Goal: Use online tool/utility: Use online tool/utility

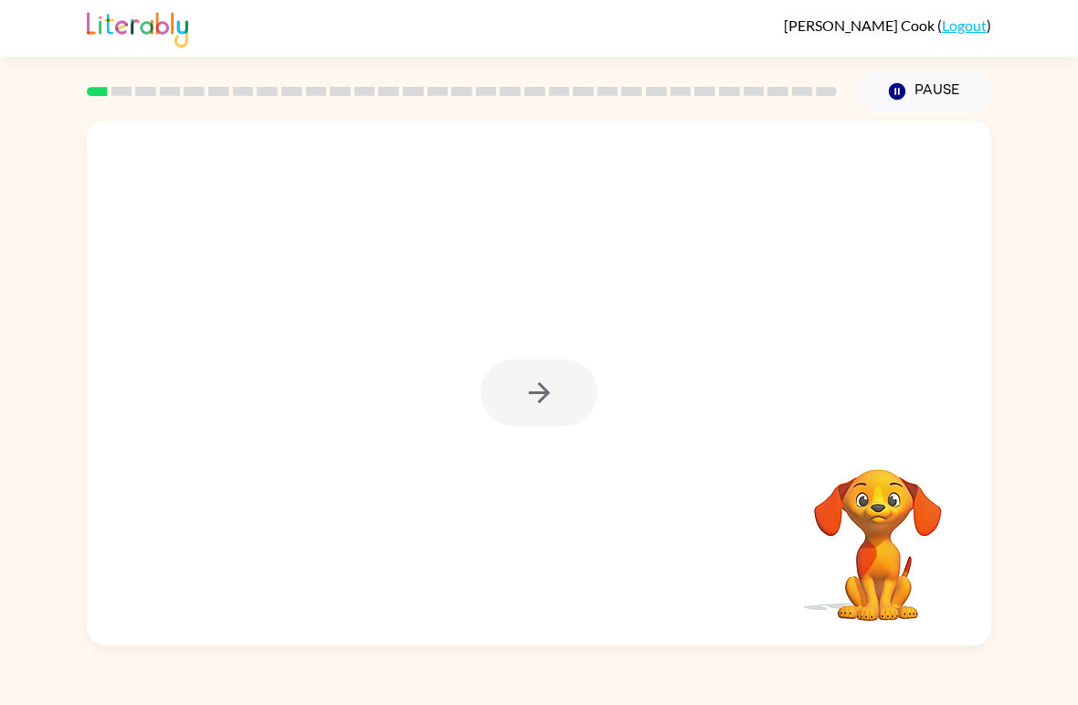
click at [551, 393] on div at bounding box center [539, 392] width 117 height 67
click at [539, 395] on icon "button" at bounding box center [540, 393] width 32 height 32
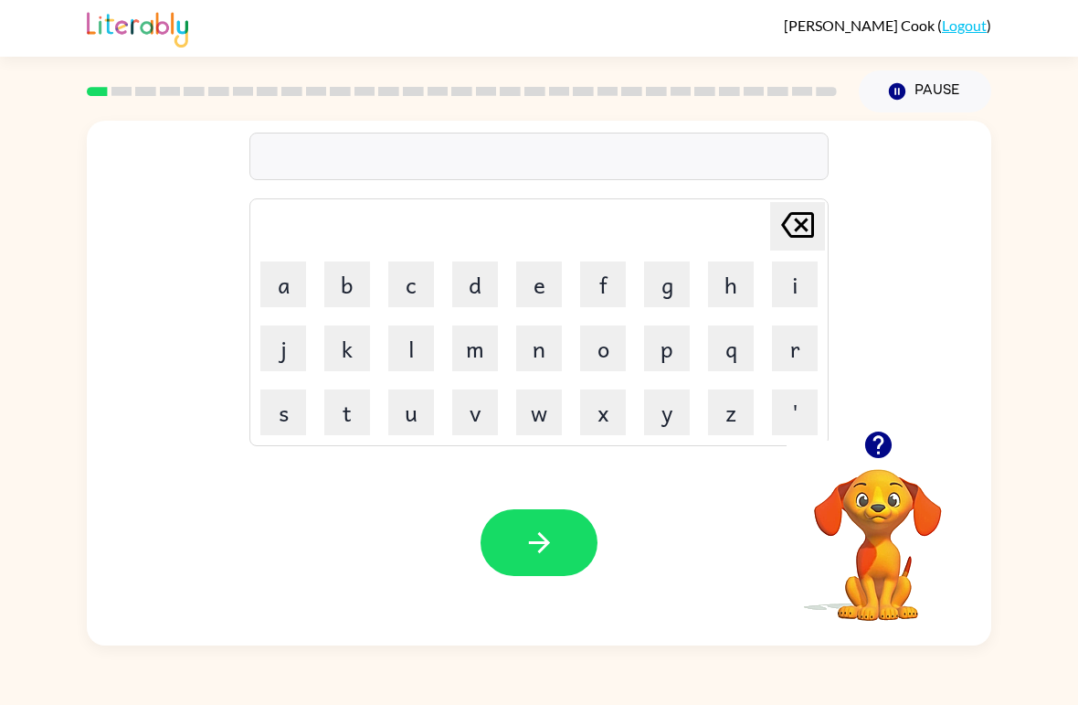
click at [354, 289] on button "b" at bounding box center [347, 284] width 46 height 46
click at [545, 286] on button "e" at bounding box center [539, 284] width 46 height 46
click at [675, 287] on button "g" at bounding box center [667, 284] width 46 height 46
click at [547, 541] on icon "button" at bounding box center [538, 542] width 21 height 21
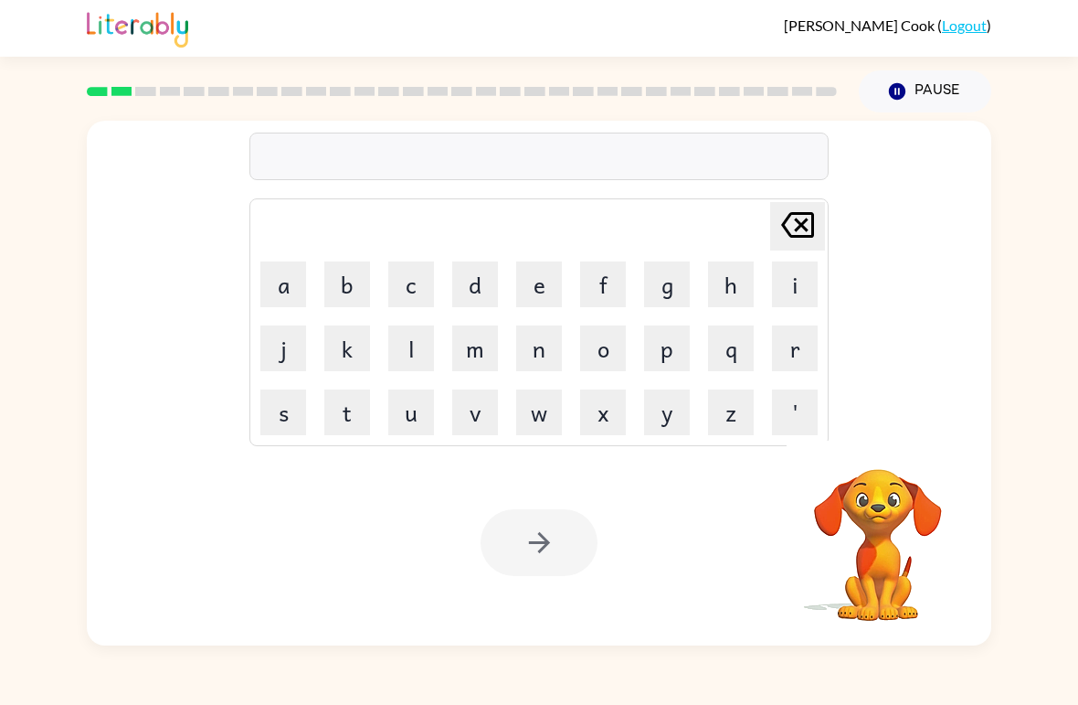
click at [411, 353] on button "l" at bounding box center [411, 348] width 46 height 46
click at [611, 353] on button "o" at bounding box center [603, 348] width 46 height 46
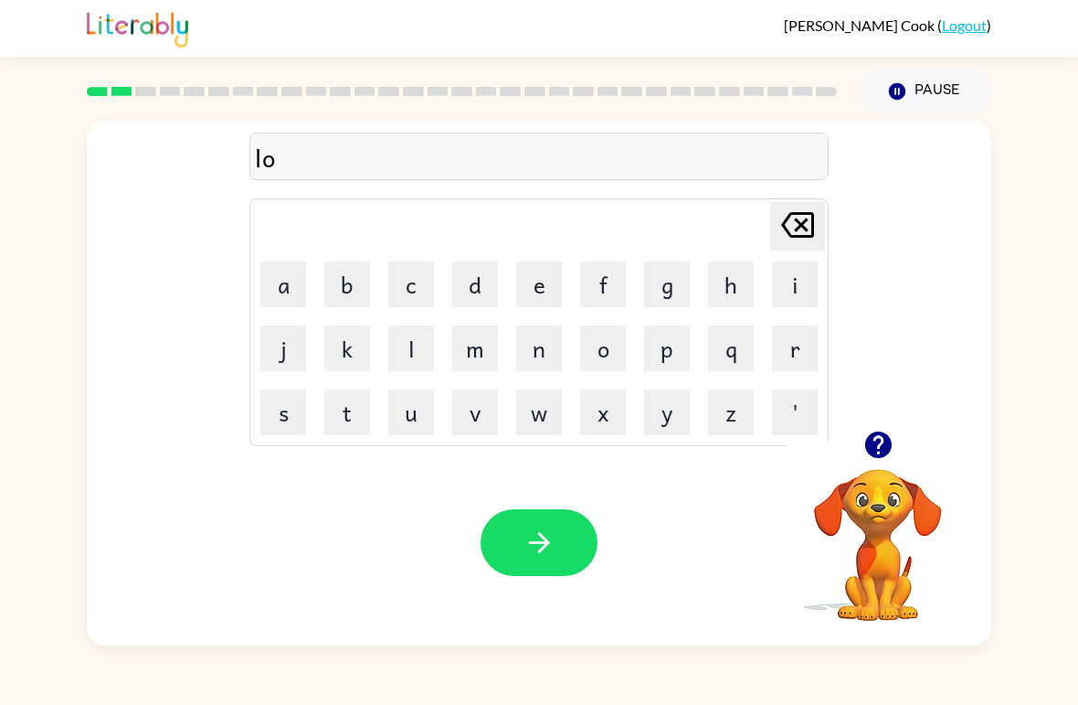
click at [416, 409] on button "u" at bounding box center [411, 412] width 46 height 46
click at [478, 288] on button "d" at bounding box center [475, 284] width 46 height 46
click at [532, 535] on icon "button" at bounding box center [540, 542] width 32 height 32
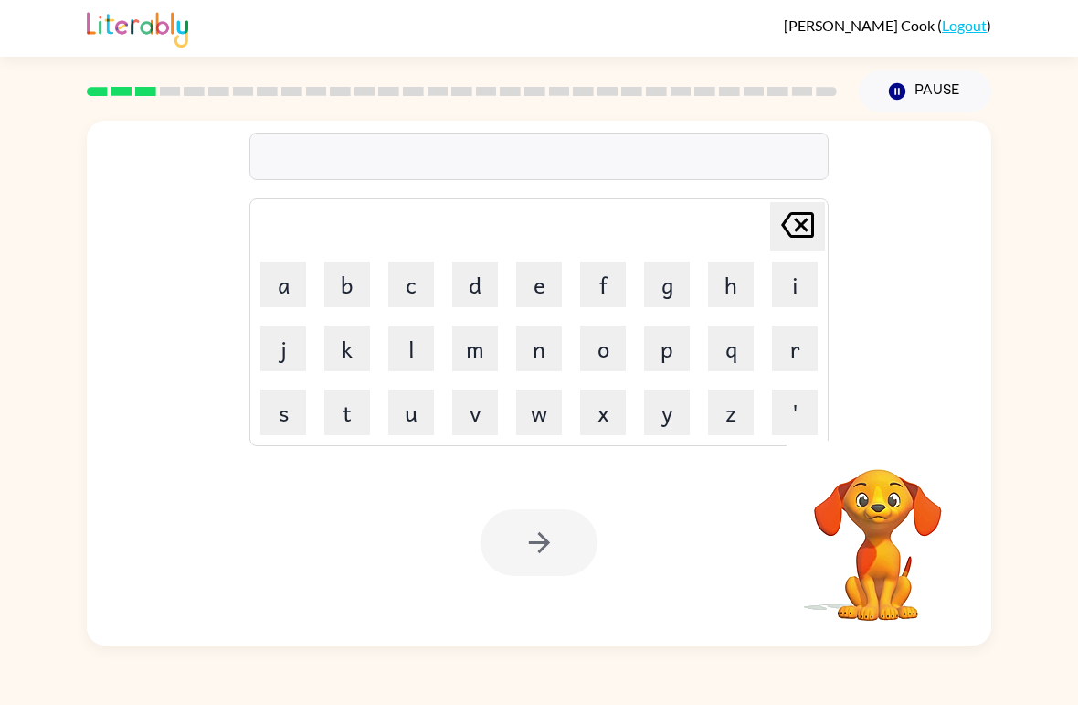
click at [482, 345] on button "m" at bounding box center [475, 348] width 46 height 46
click at [304, 300] on button "a" at bounding box center [283, 284] width 46 height 46
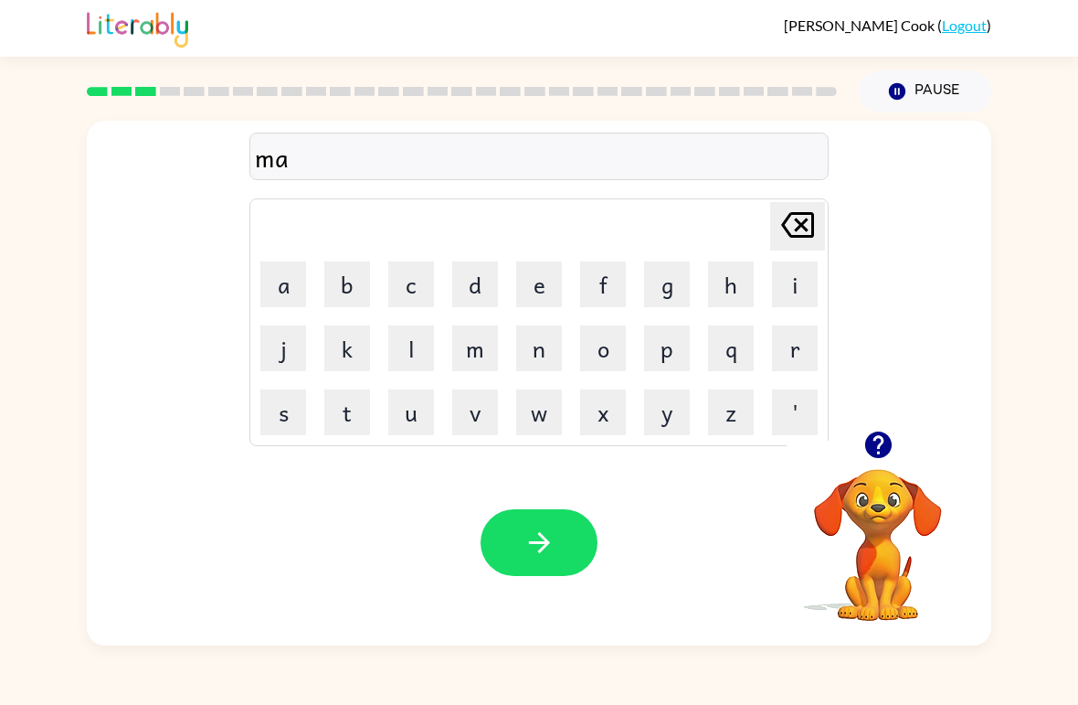
click at [809, 345] on button "r" at bounding box center [795, 348] width 46 height 46
click at [290, 419] on button "s" at bounding box center [283, 412] width 46 height 46
click at [730, 285] on button "h" at bounding box center [731, 284] width 46 height 46
click at [548, 537] on icon "button" at bounding box center [540, 542] width 32 height 32
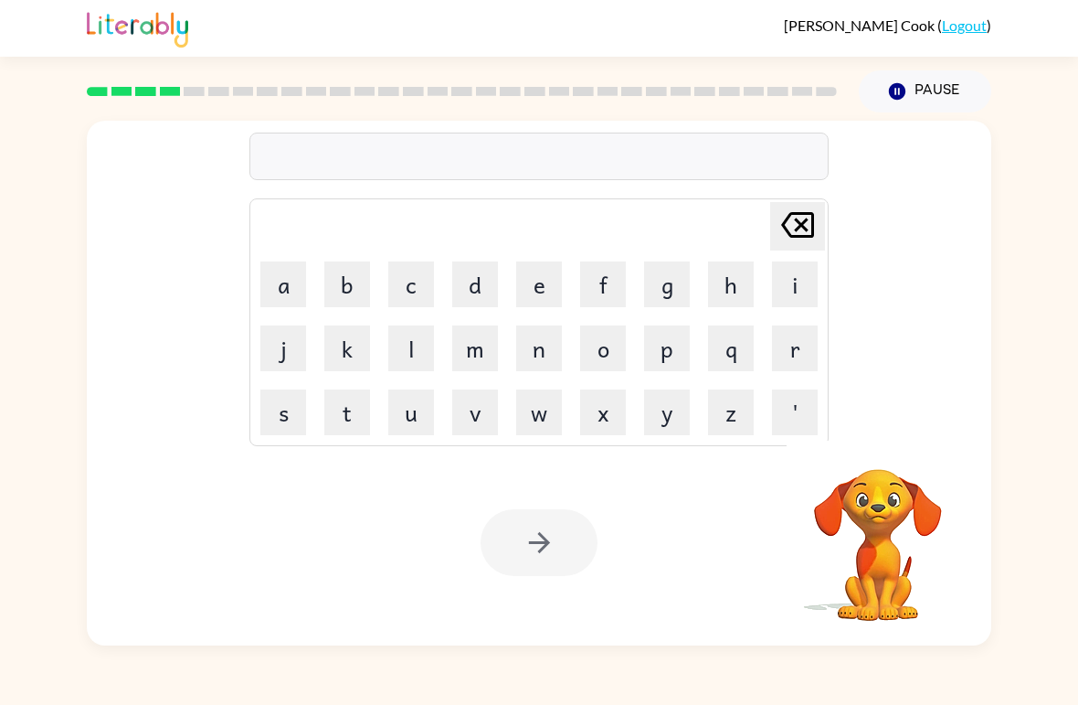
click at [261, 441] on td "s" at bounding box center [283, 412] width 62 height 62
click at [684, 353] on button "p" at bounding box center [667, 348] width 46 height 46
click at [797, 228] on icon "[PERSON_NAME] last character input" at bounding box center [798, 225] width 44 height 44
click at [287, 431] on button "s" at bounding box center [283, 412] width 46 height 46
click at [668, 342] on button "p" at bounding box center [667, 348] width 46 height 46
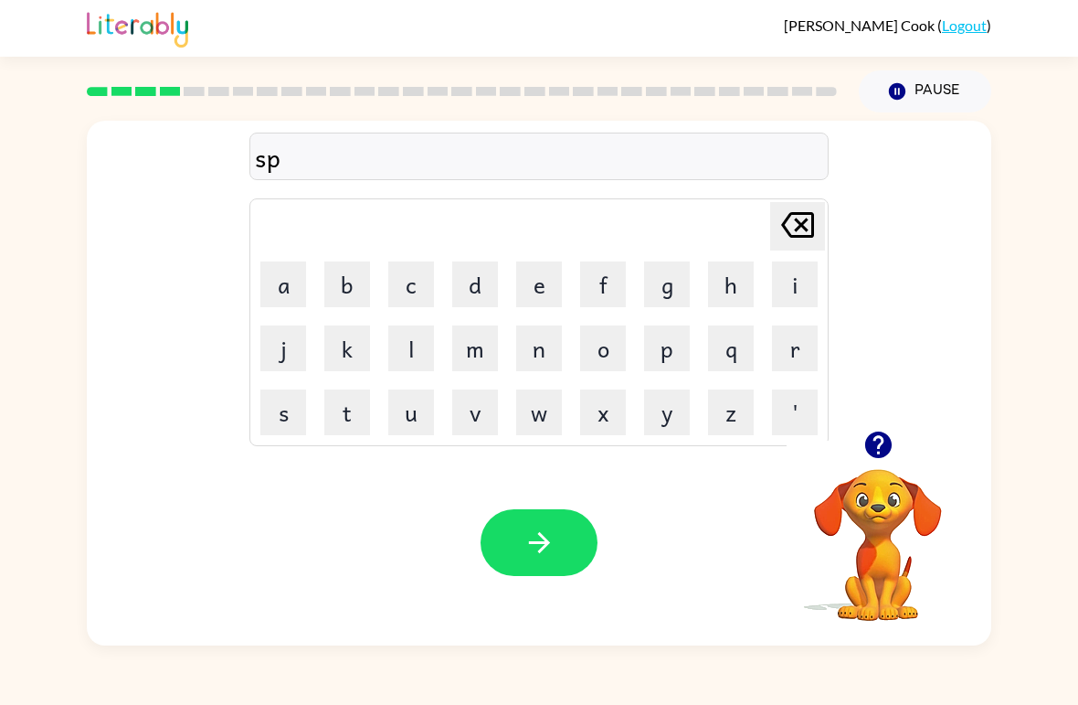
click at [601, 348] on button "o" at bounding box center [603, 348] width 46 height 46
click at [341, 430] on button "t" at bounding box center [347, 412] width 46 height 46
click at [563, 538] on button "button" at bounding box center [539, 542] width 117 height 67
click at [664, 353] on button "p" at bounding box center [667, 348] width 46 height 46
click at [800, 356] on button "r" at bounding box center [795, 348] width 46 height 46
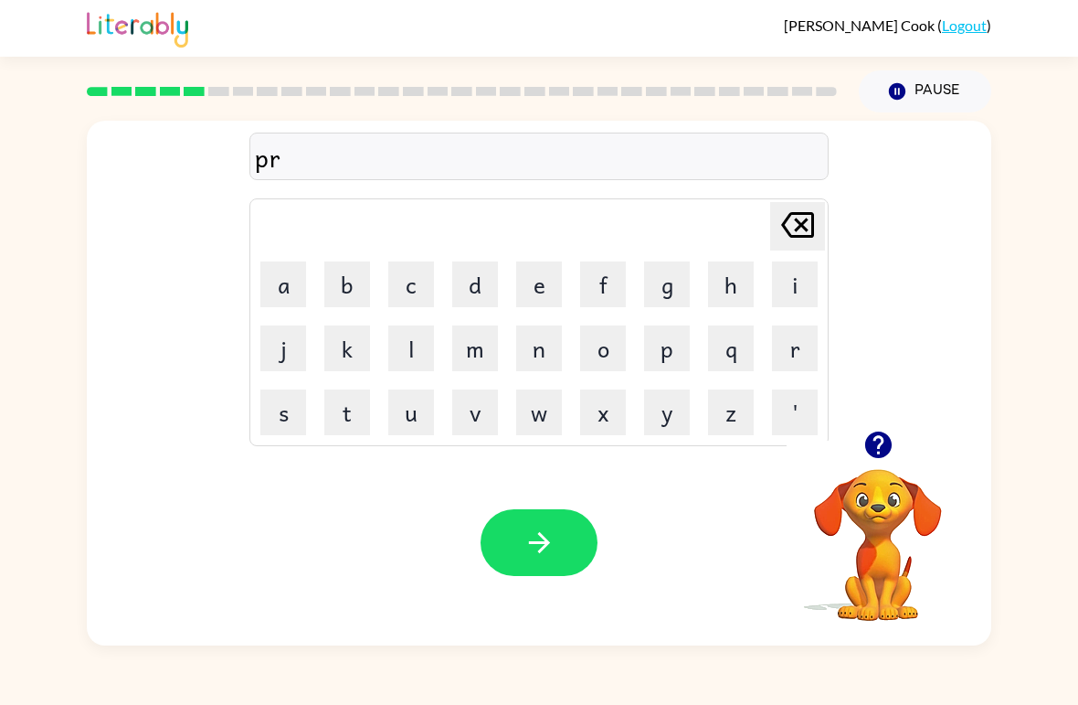
click at [614, 349] on button "o" at bounding box center [603, 348] width 46 height 46
click at [420, 420] on button "u" at bounding box center [411, 412] width 46 height 46
click at [485, 279] on button "d" at bounding box center [475, 284] width 46 height 46
click at [539, 529] on icon "button" at bounding box center [540, 542] width 32 height 32
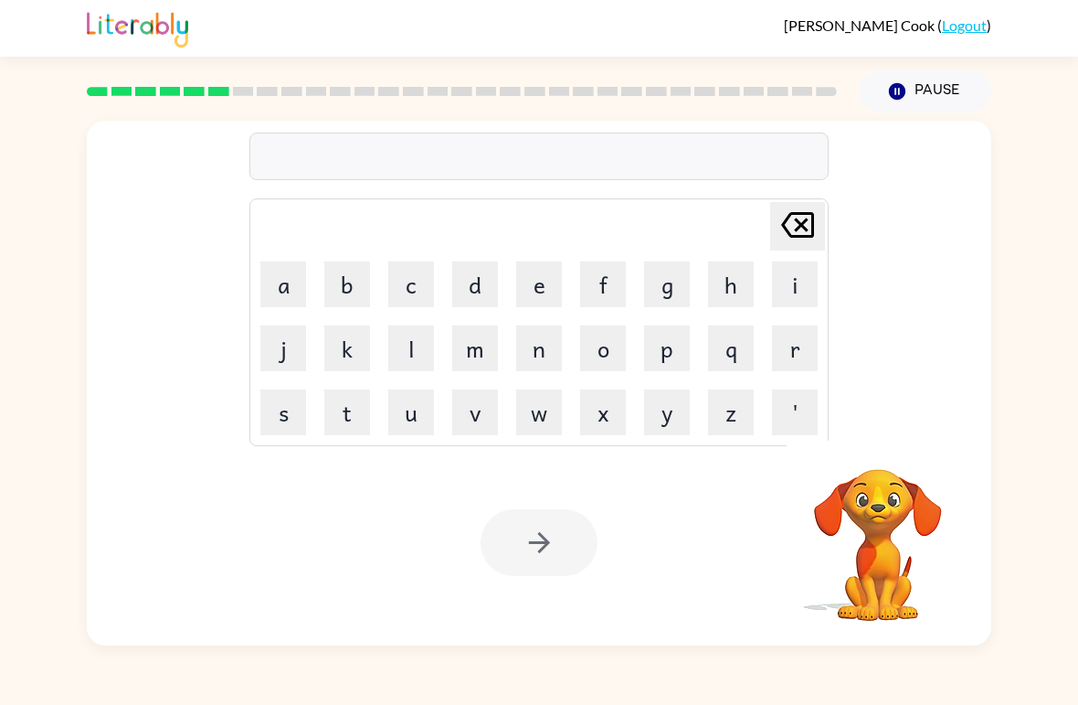
click at [675, 351] on button "p" at bounding box center [667, 348] width 46 height 46
click at [813, 281] on button "i" at bounding box center [795, 284] width 46 height 46
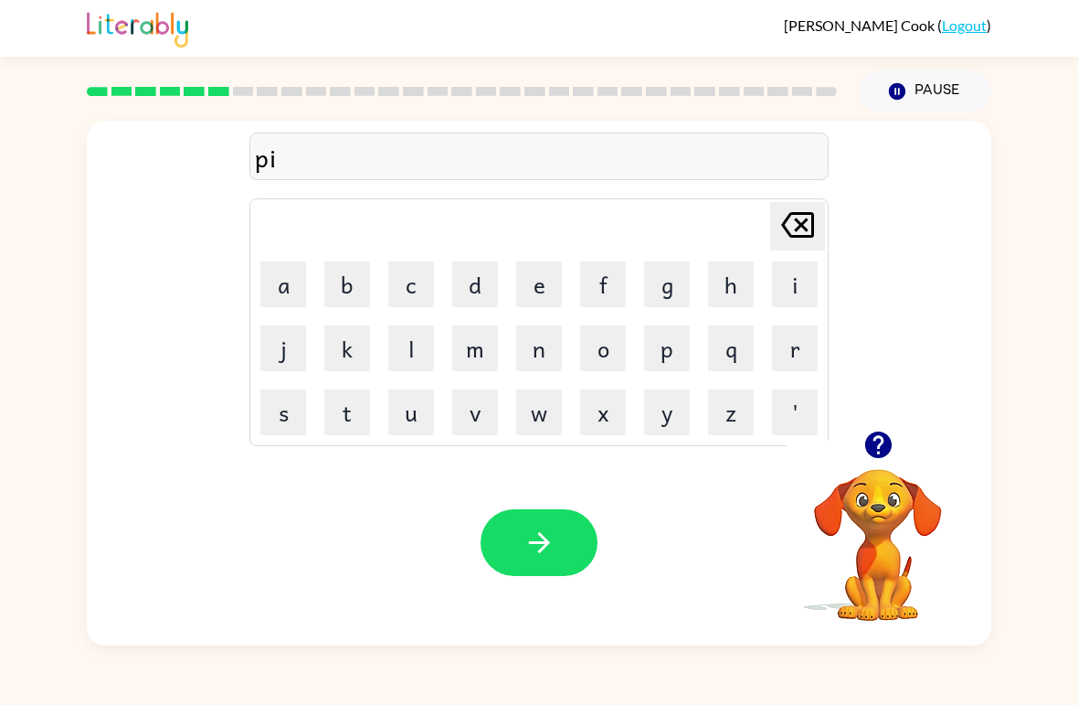
click at [539, 288] on button "e" at bounding box center [539, 284] width 46 height 46
click at [530, 547] on icon "button" at bounding box center [540, 542] width 32 height 32
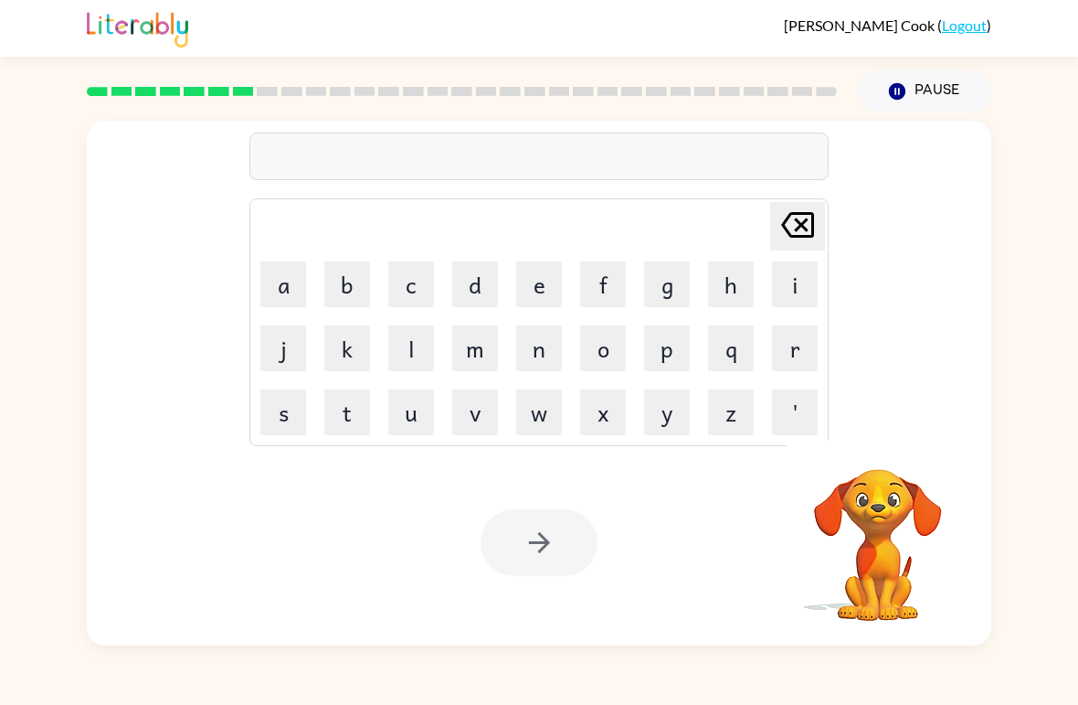
click at [281, 297] on button "a" at bounding box center [283, 284] width 46 height 46
click at [544, 357] on button "n" at bounding box center [539, 348] width 46 height 46
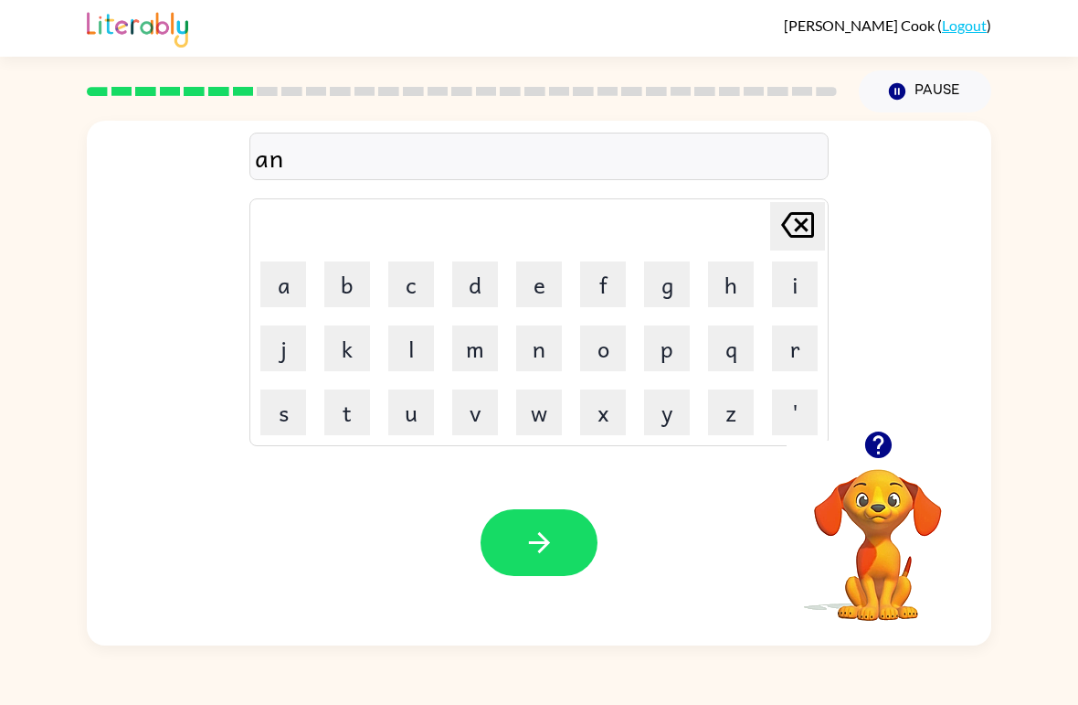
click at [357, 354] on button "k" at bounding box center [347, 348] width 46 height 46
click at [554, 289] on button "e" at bounding box center [539, 284] width 46 height 46
click at [407, 347] on button "l" at bounding box center [411, 348] width 46 height 46
click at [562, 532] on button "button" at bounding box center [539, 542] width 117 height 67
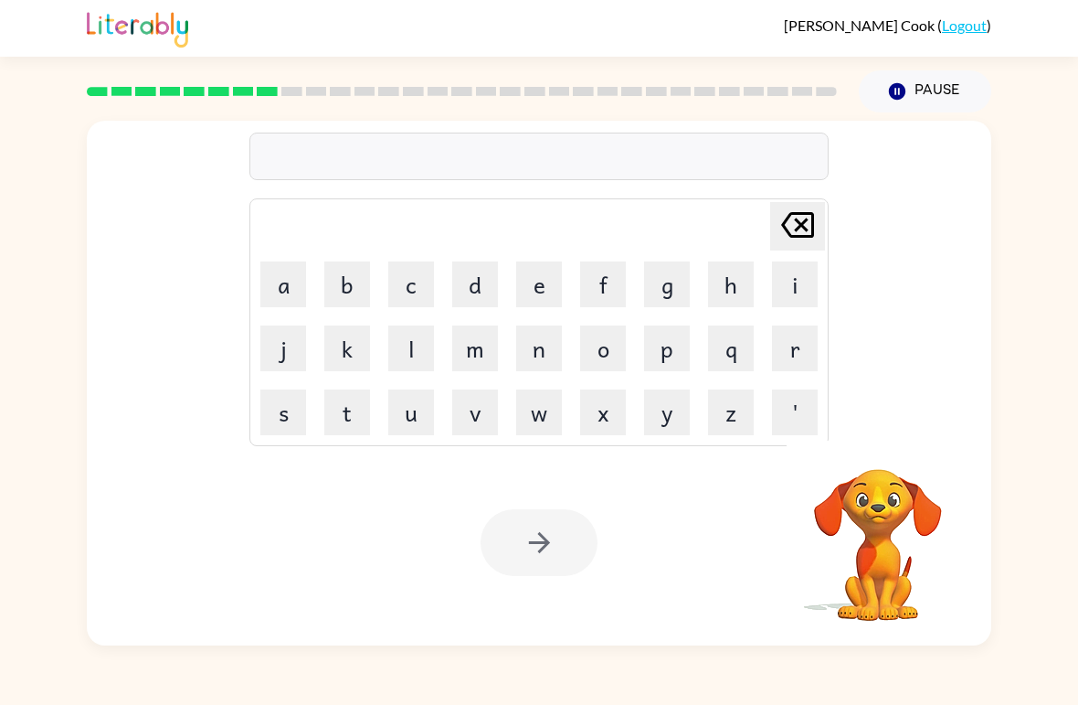
click at [345, 289] on button "b" at bounding box center [347, 284] width 46 height 46
click at [348, 420] on button "t" at bounding box center [347, 412] width 46 height 46
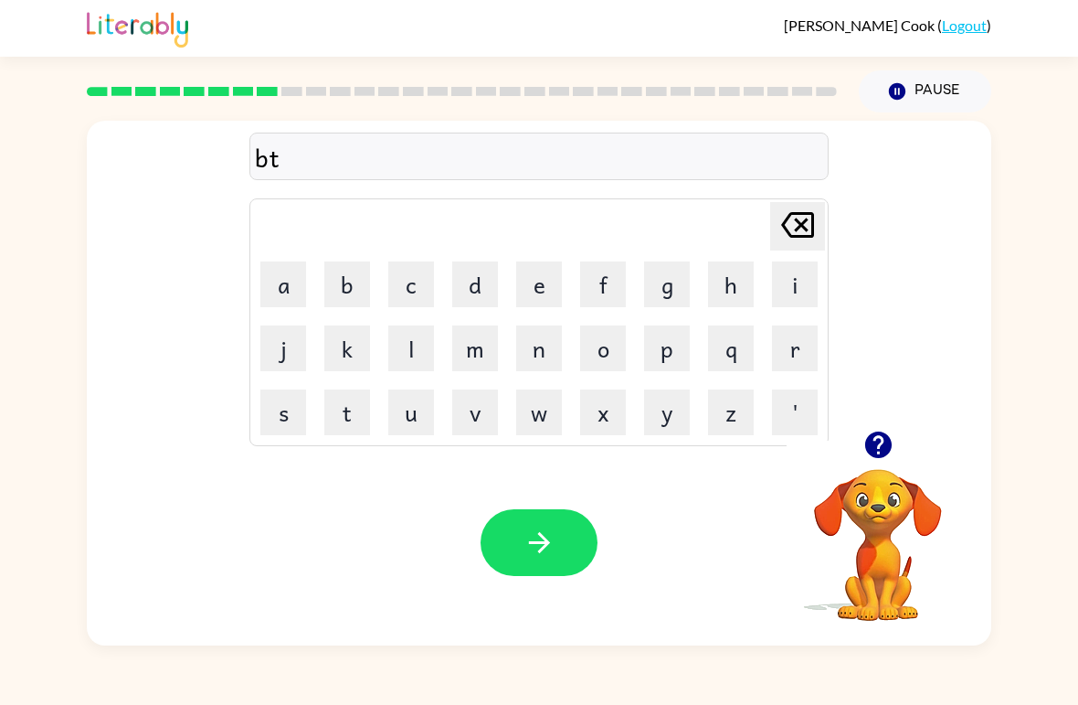
click at [722, 303] on button "h" at bounding box center [731, 284] width 46 height 46
click at [792, 232] on icon "[PERSON_NAME] last character input" at bounding box center [798, 225] width 44 height 44
click at [791, 232] on icon "[PERSON_NAME] last character input" at bounding box center [798, 225] width 44 height 44
click at [791, 231] on icon "[PERSON_NAME] last character input" at bounding box center [798, 225] width 44 height 44
click at [356, 296] on button "b" at bounding box center [347, 284] width 46 height 46
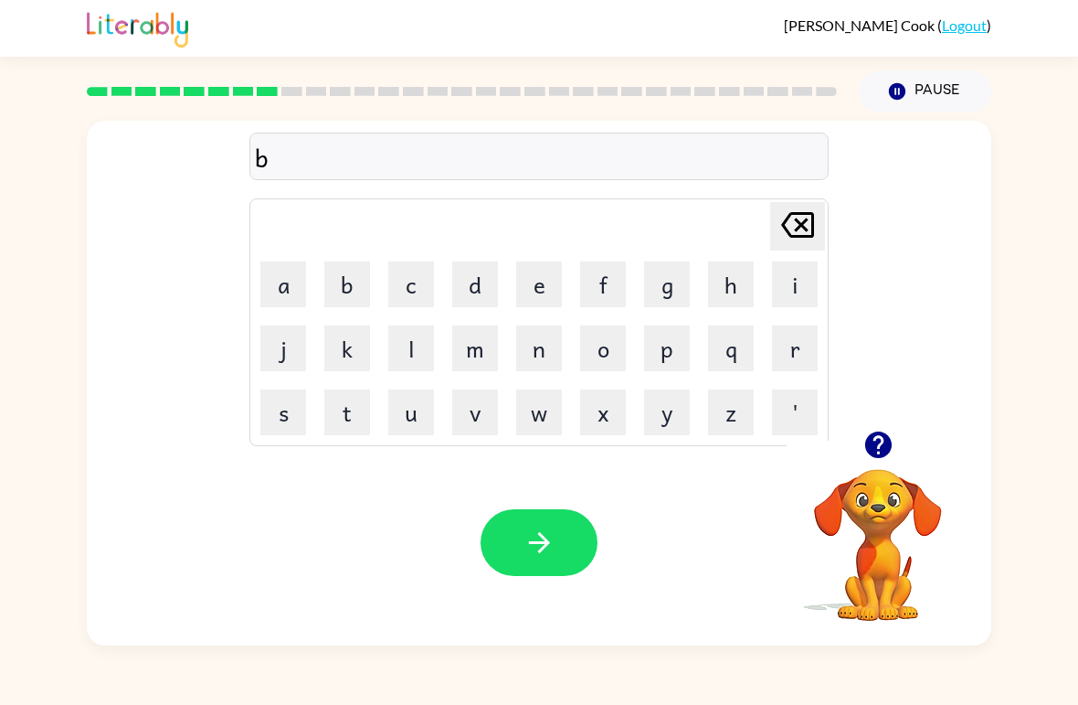
click at [289, 293] on button "a" at bounding box center [283, 284] width 46 height 46
click at [355, 428] on button "t" at bounding box center [347, 412] width 46 height 46
click at [728, 281] on button "h" at bounding box center [731, 284] width 46 height 46
click at [551, 528] on icon "button" at bounding box center [540, 542] width 32 height 32
click at [417, 286] on button "c" at bounding box center [411, 284] width 46 height 46
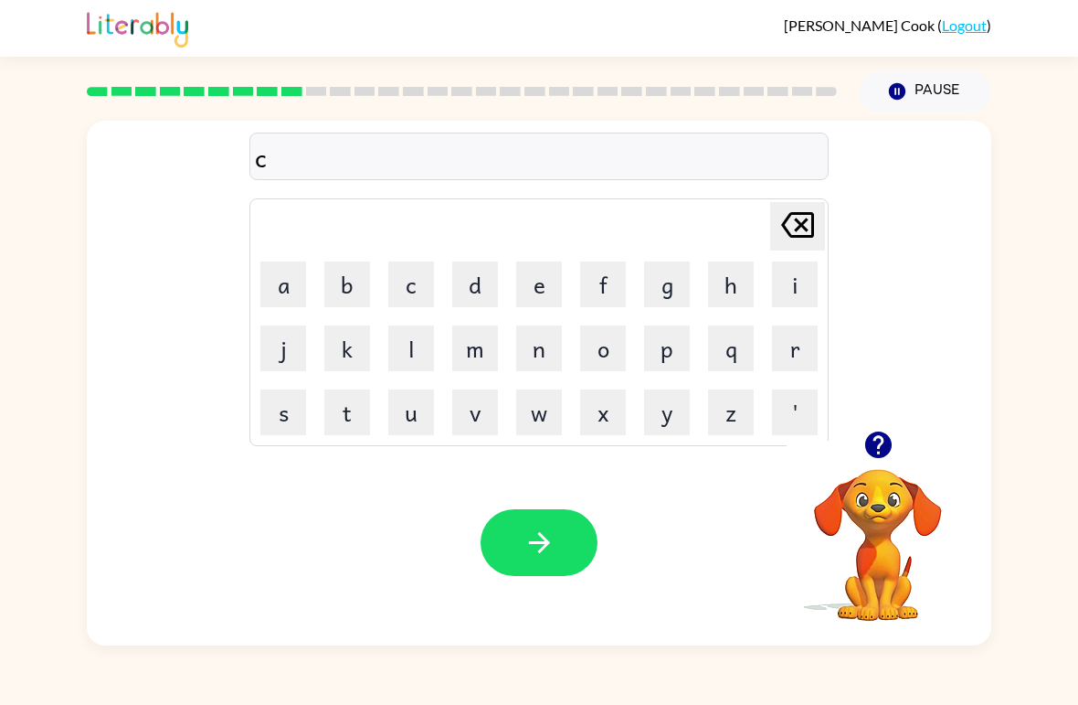
click at [415, 353] on button "l" at bounding box center [411, 348] width 46 height 46
click at [623, 361] on button "o" at bounding box center [603, 348] width 46 height 46
click at [547, 434] on button "w" at bounding box center [539, 412] width 46 height 46
click at [542, 357] on button "n" at bounding box center [539, 348] width 46 height 46
click at [526, 540] on icon "button" at bounding box center [540, 542] width 32 height 32
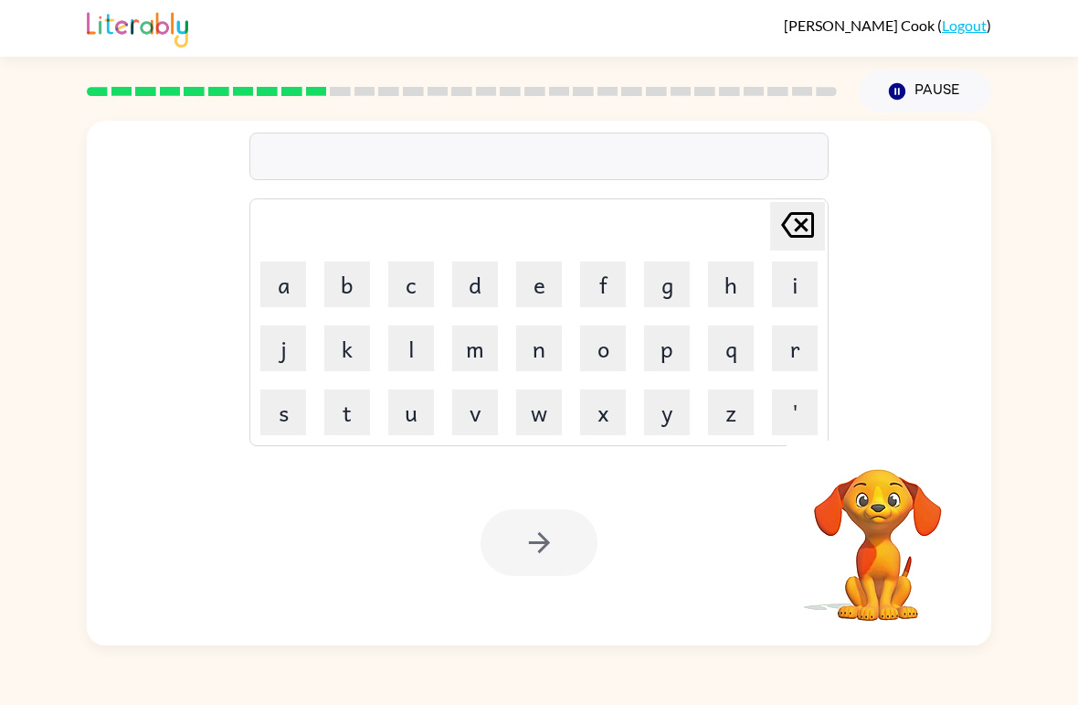
click at [801, 289] on button "i" at bounding box center [795, 284] width 46 height 46
click at [404, 421] on button "u" at bounding box center [411, 412] width 46 height 46
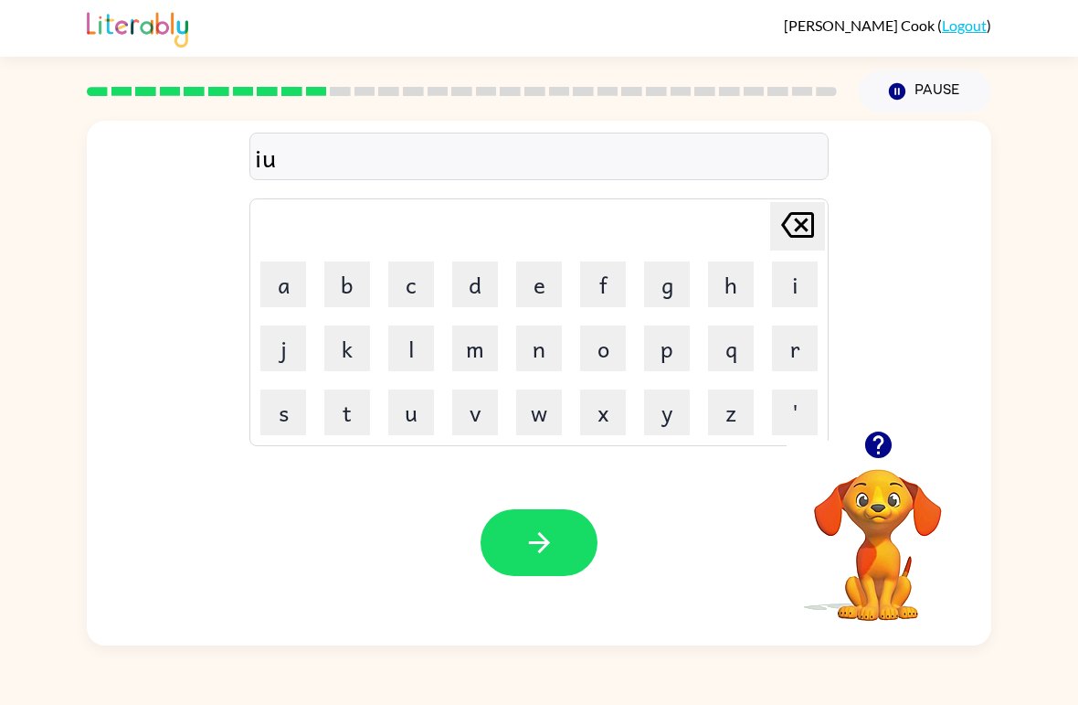
click at [808, 234] on icon "[PERSON_NAME] last character input" at bounding box center [798, 225] width 44 height 44
click at [550, 356] on button "n" at bounding box center [539, 348] width 46 height 46
click at [292, 422] on button "s" at bounding box center [283, 412] width 46 height 46
click at [547, 286] on button "e" at bounding box center [539, 284] width 46 height 46
click at [800, 356] on button "r" at bounding box center [795, 348] width 46 height 46
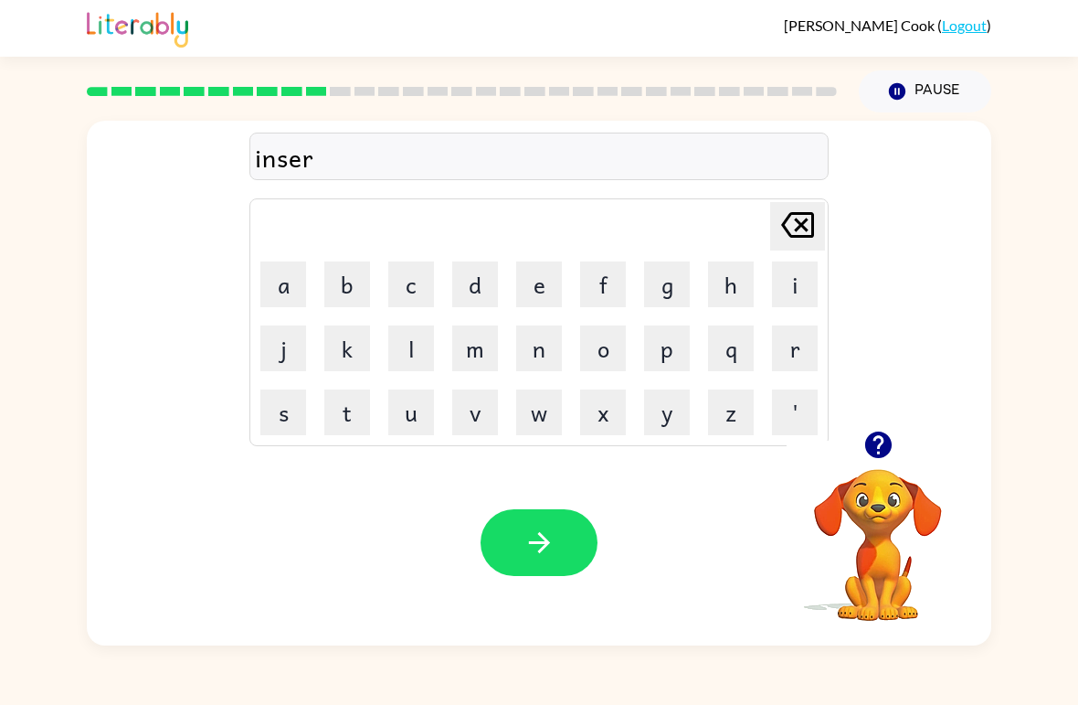
click at [331, 416] on button "t" at bounding box center [347, 412] width 46 height 46
click at [564, 510] on button "button" at bounding box center [539, 542] width 117 height 67
click at [381, 271] on td "c" at bounding box center [411, 284] width 62 height 62
click at [420, 297] on button "c" at bounding box center [411, 284] width 46 height 46
click at [601, 348] on button "o" at bounding box center [603, 348] width 46 height 46
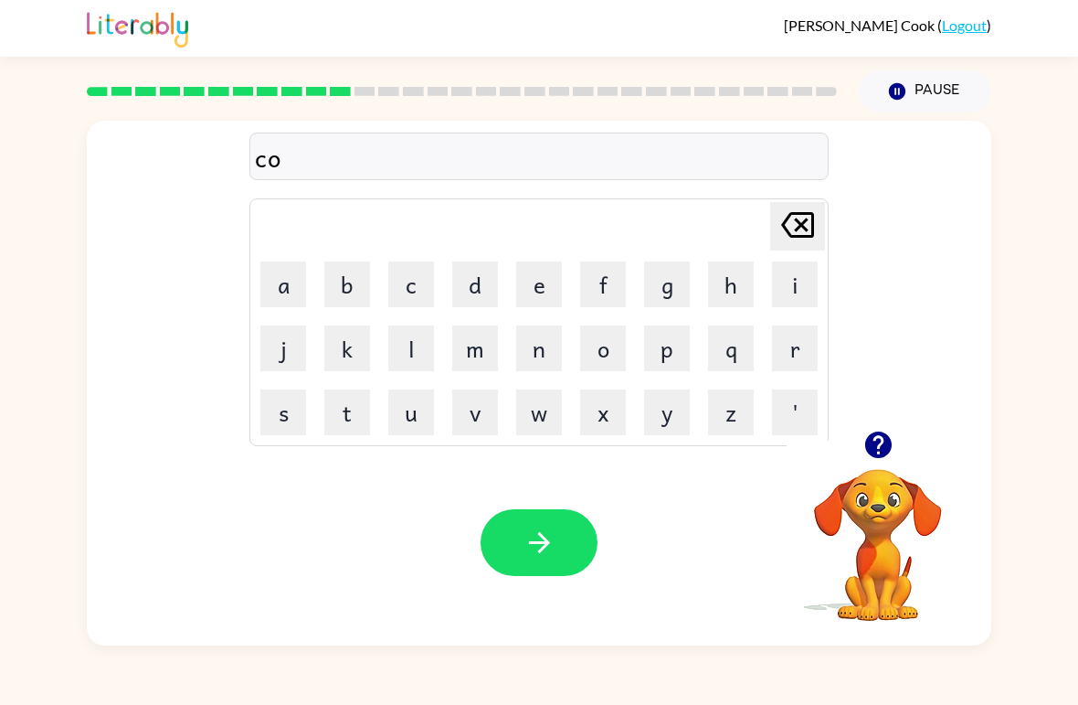
click at [485, 298] on button "d" at bounding box center [475, 284] width 46 height 46
click at [542, 282] on button "e" at bounding box center [539, 284] width 46 height 46
click at [545, 523] on button "button" at bounding box center [539, 542] width 117 height 67
click at [467, 415] on button "v" at bounding box center [475, 412] width 46 height 46
click at [292, 289] on button "a" at bounding box center [283, 284] width 46 height 46
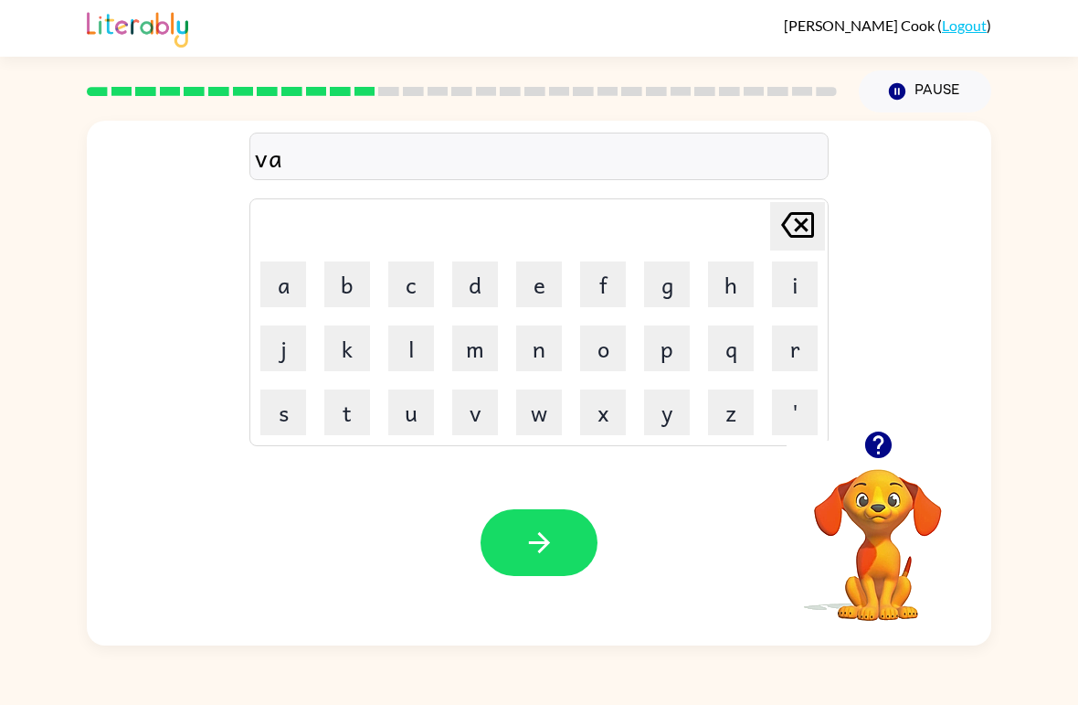
click at [412, 363] on button "l" at bounding box center [411, 348] width 46 height 46
click at [422, 426] on button "u" at bounding box center [411, 412] width 46 height 46
click at [481, 368] on button "m" at bounding box center [475, 348] width 46 height 46
click at [540, 294] on button "e" at bounding box center [539, 284] width 46 height 46
click at [529, 535] on icon "button" at bounding box center [540, 542] width 32 height 32
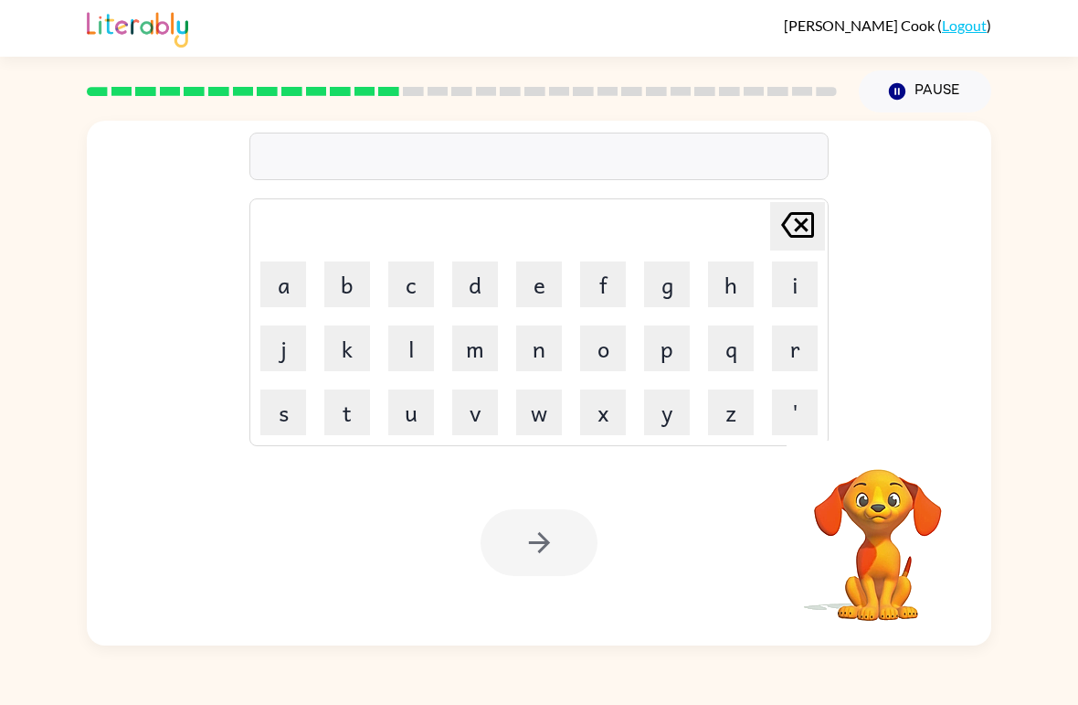
click at [287, 409] on button "s" at bounding box center [283, 412] width 46 height 46
click at [539, 430] on button "w" at bounding box center [539, 412] width 46 height 46
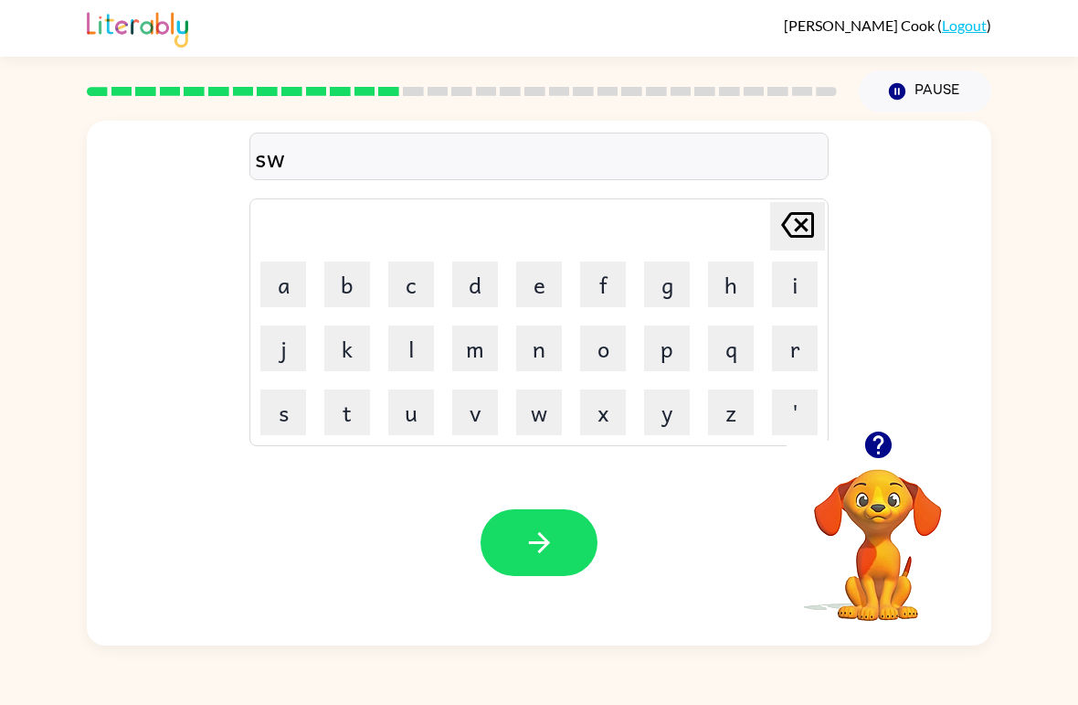
click at [547, 289] on button "e" at bounding box center [539, 284] width 46 height 46
click at [545, 291] on button "e" at bounding box center [539, 284] width 46 height 46
click at [344, 415] on button "t" at bounding box center [347, 412] width 46 height 46
click at [526, 361] on button "n" at bounding box center [539, 348] width 46 height 46
click at [558, 278] on button "e" at bounding box center [539, 284] width 46 height 46
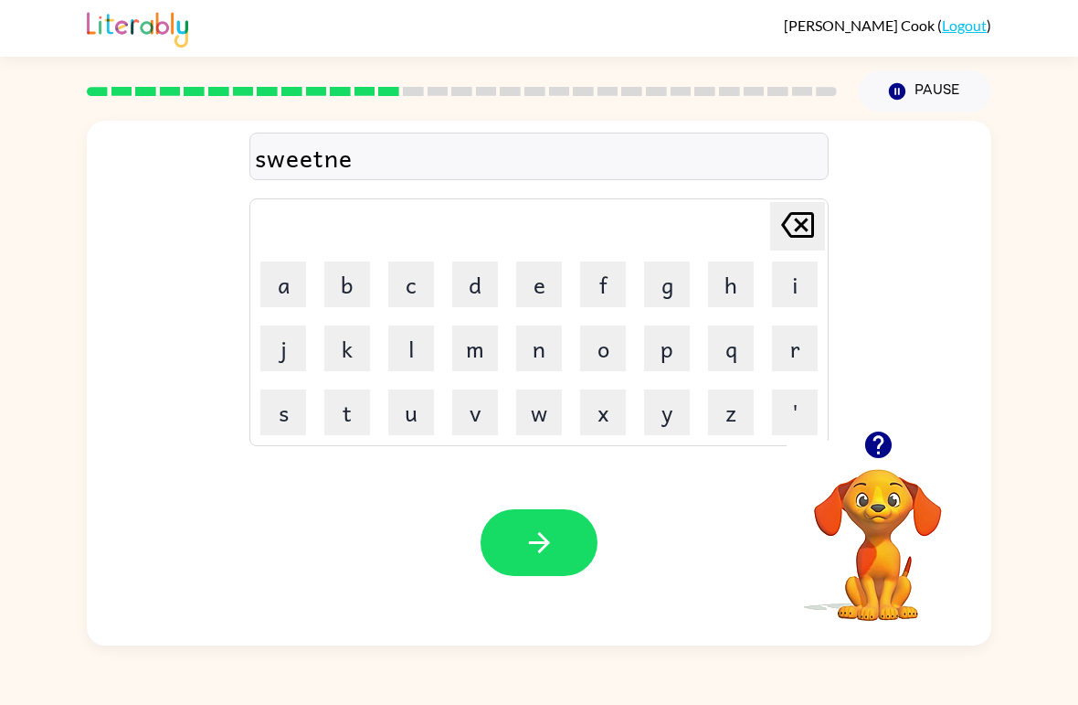
click at [275, 417] on button "s" at bounding box center [283, 412] width 46 height 46
click at [559, 553] on button "button" at bounding box center [539, 542] width 117 height 67
click at [662, 354] on button "p" at bounding box center [667, 348] width 46 height 46
click at [605, 356] on button "o" at bounding box center [603, 348] width 46 height 46
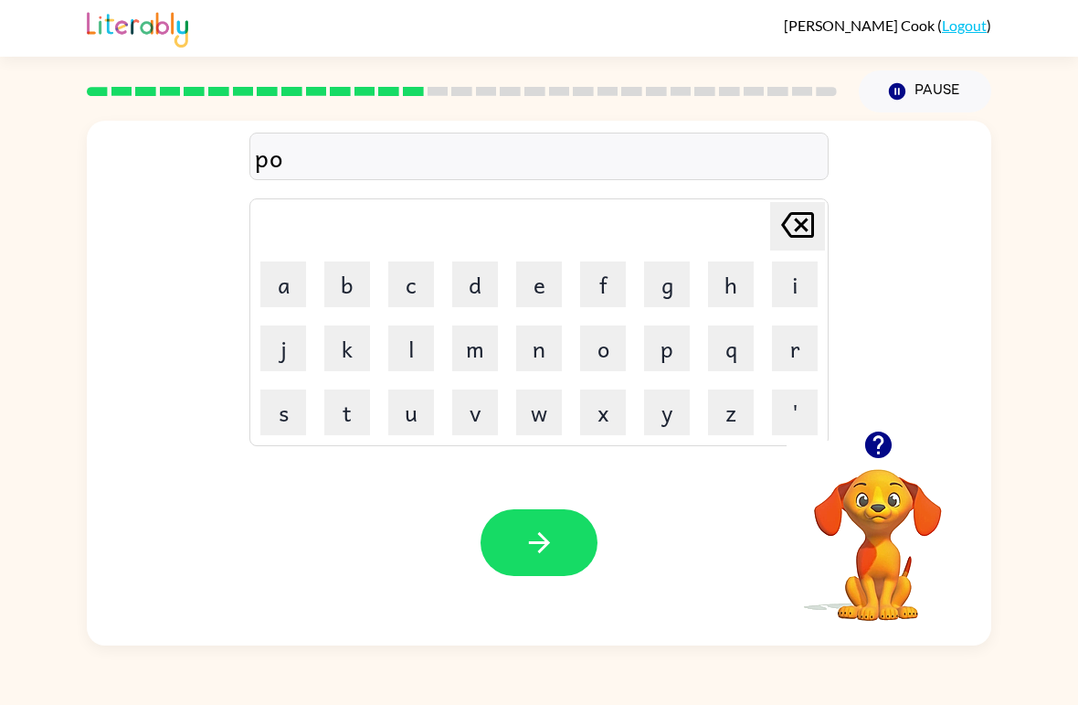
click at [806, 292] on button "i" at bounding box center [795, 284] width 46 height 46
click at [405, 353] on button "l" at bounding box center [411, 348] width 46 height 46
click at [356, 421] on button "t" at bounding box center [347, 412] width 46 height 46
click at [560, 553] on button "button" at bounding box center [539, 542] width 117 height 67
click at [604, 278] on button "f" at bounding box center [603, 284] width 46 height 46
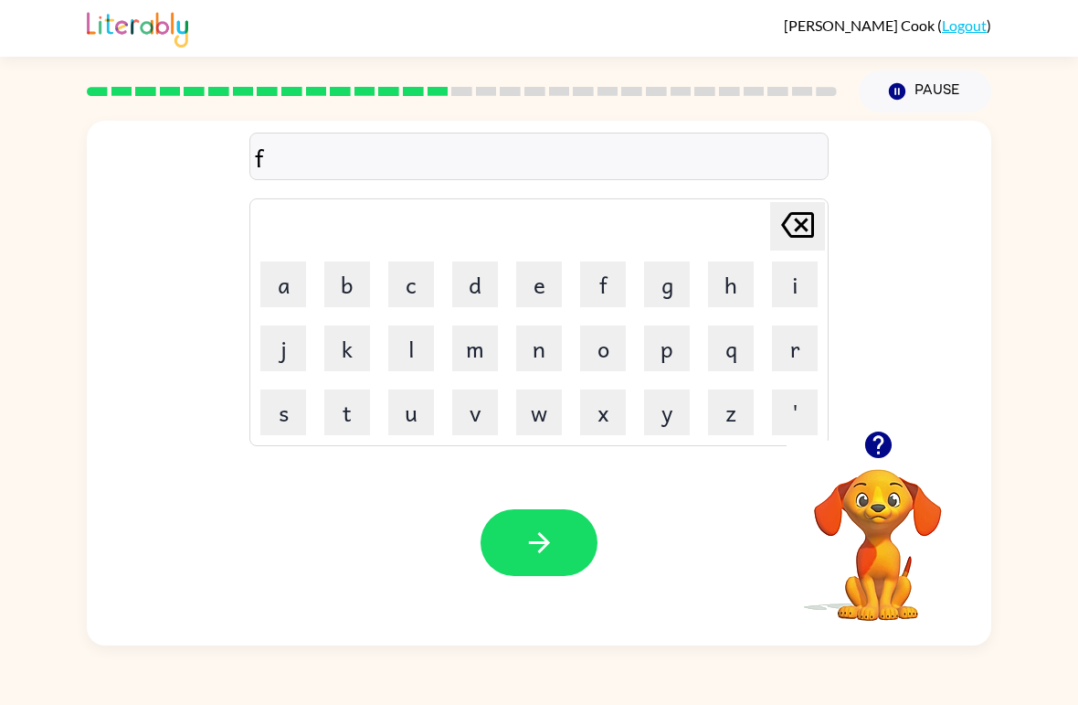
click at [612, 353] on button "o" at bounding box center [603, 348] width 46 height 46
click at [348, 404] on button "t" at bounding box center [347, 412] width 46 height 46
click at [794, 227] on icon "[PERSON_NAME] last character input" at bounding box center [798, 225] width 44 height 44
click at [809, 348] on button "r" at bounding box center [795, 348] width 46 height 46
click at [362, 346] on button "k" at bounding box center [347, 348] width 46 height 46
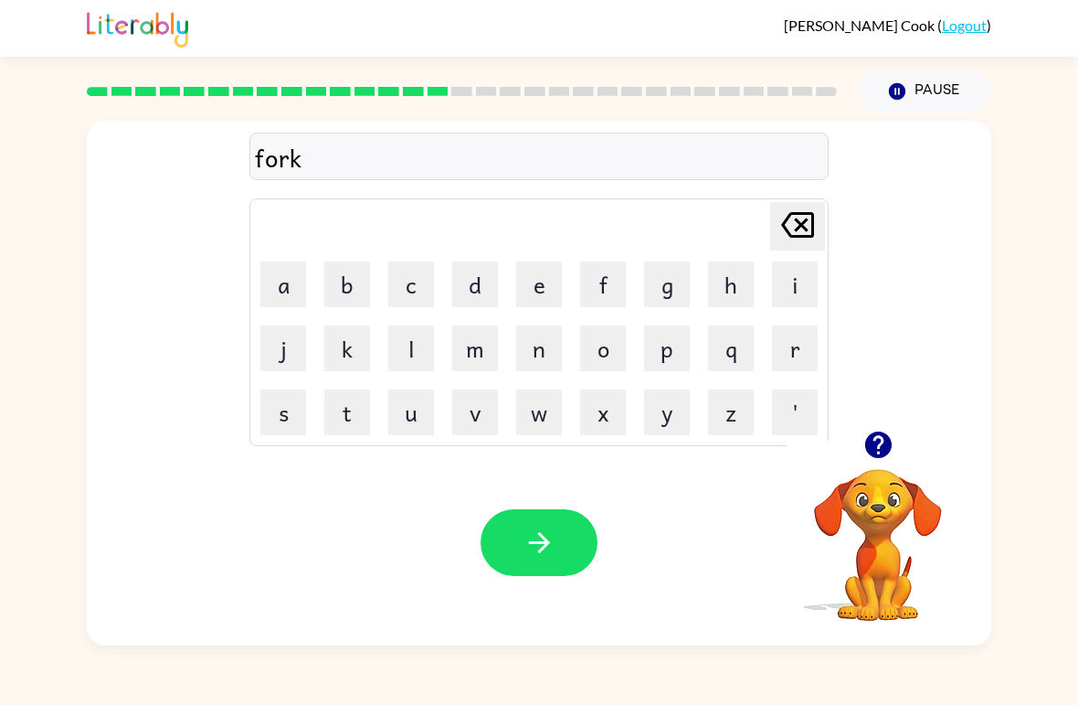
click at [552, 562] on button "button" at bounding box center [539, 542] width 117 height 67
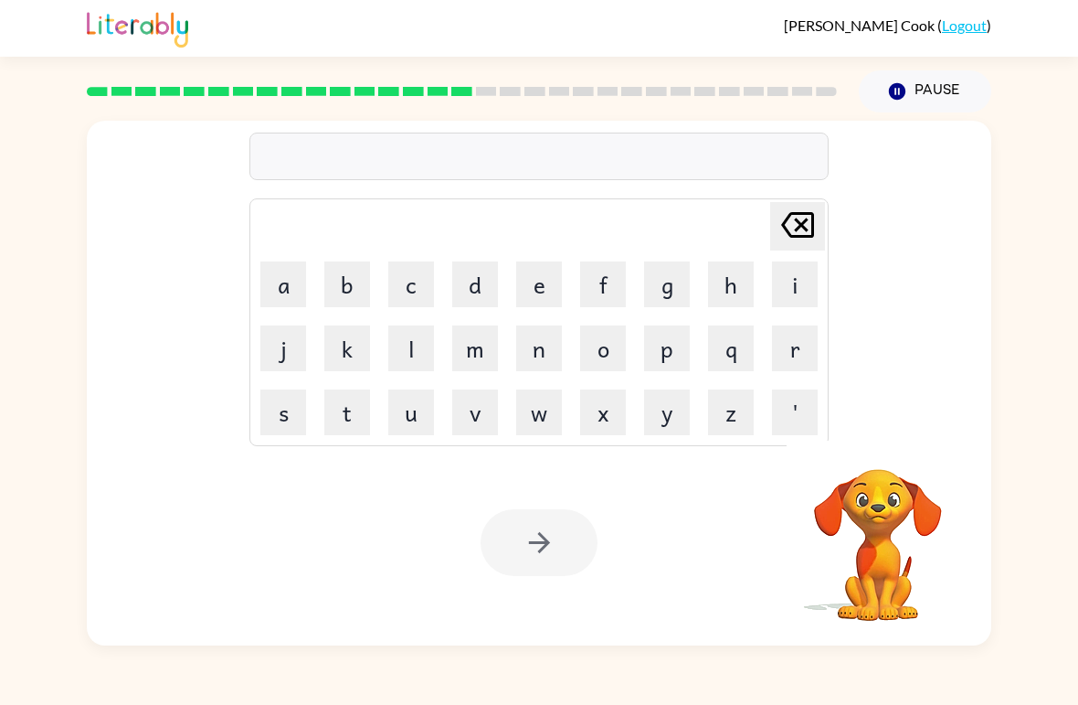
click at [547, 420] on button "w" at bounding box center [539, 412] width 46 height 46
click at [548, 284] on button "e" at bounding box center [539, 284] width 46 height 46
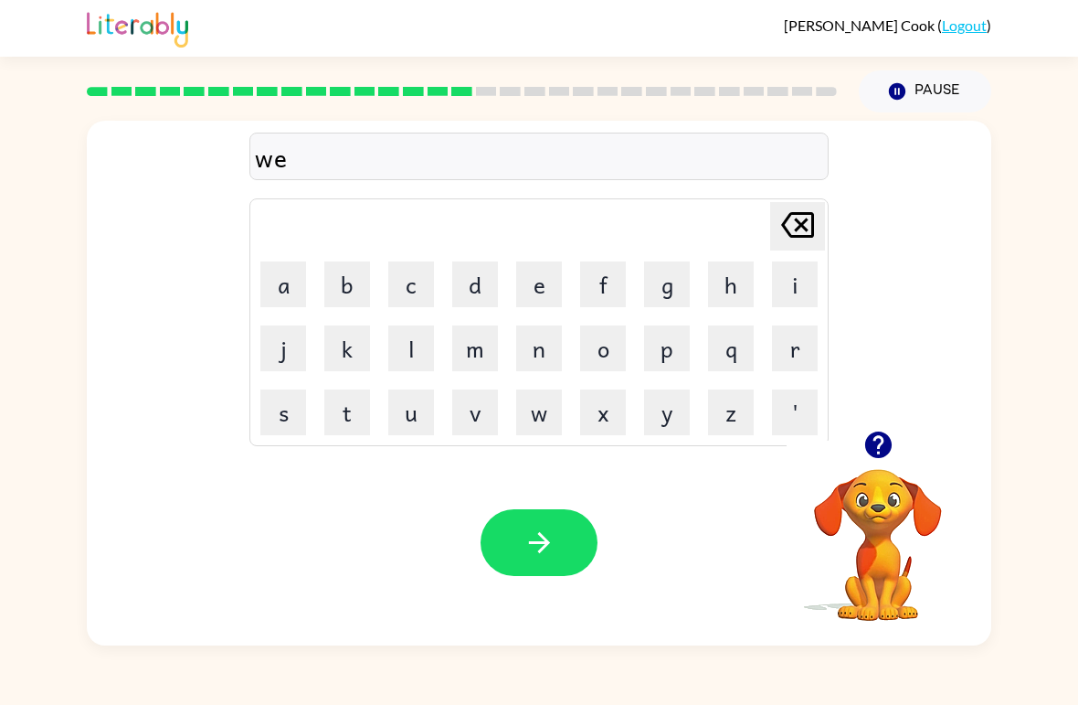
click at [340, 293] on button "b" at bounding box center [347, 284] width 46 height 46
click at [548, 558] on icon "button" at bounding box center [540, 542] width 32 height 32
click at [612, 288] on button "f" at bounding box center [603, 284] width 46 height 46
click at [422, 356] on button "l" at bounding box center [411, 348] width 46 height 46
click at [798, 287] on button "i" at bounding box center [795, 284] width 46 height 46
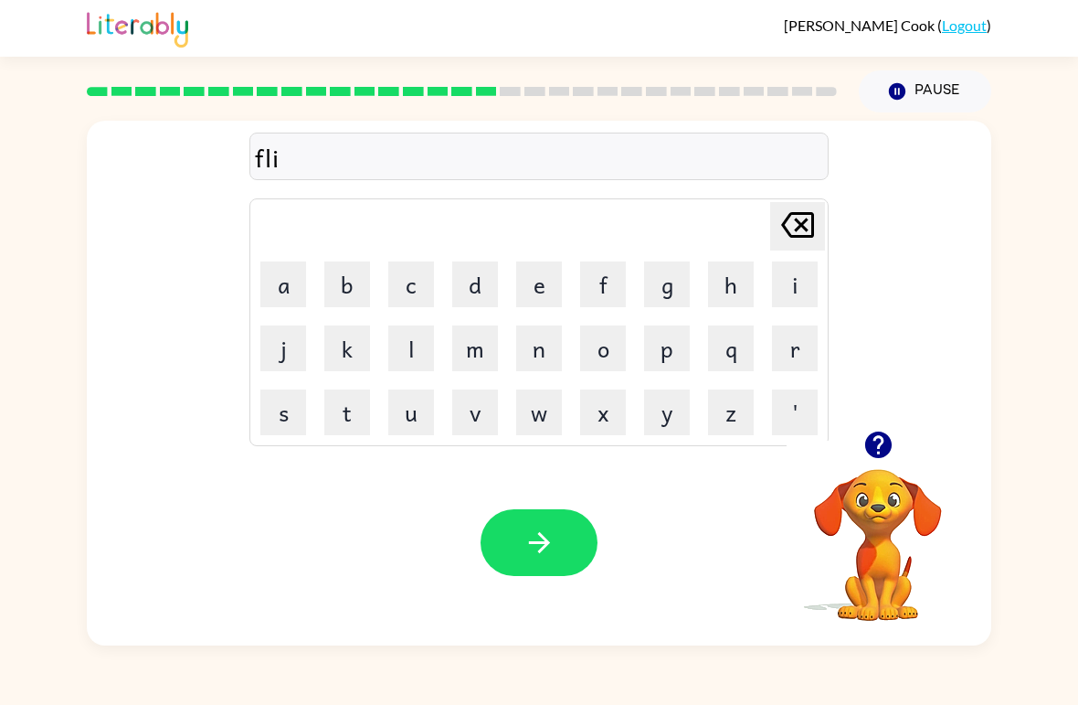
click at [665, 356] on button "p" at bounding box center [667, 348] width 46 height 46
click at [797, 287] on button "i" at bounding box center [795, 284] width 46 height 46
click at [549, 363] on button "n" at bounding box center [539, 348] width 46 height 46
click at [685, 301] on button "g" at bounding box center [667, 284] width 46 height 46
click at [558, 524] on button "button" at bounding box center [539, 542] width 117 height 67
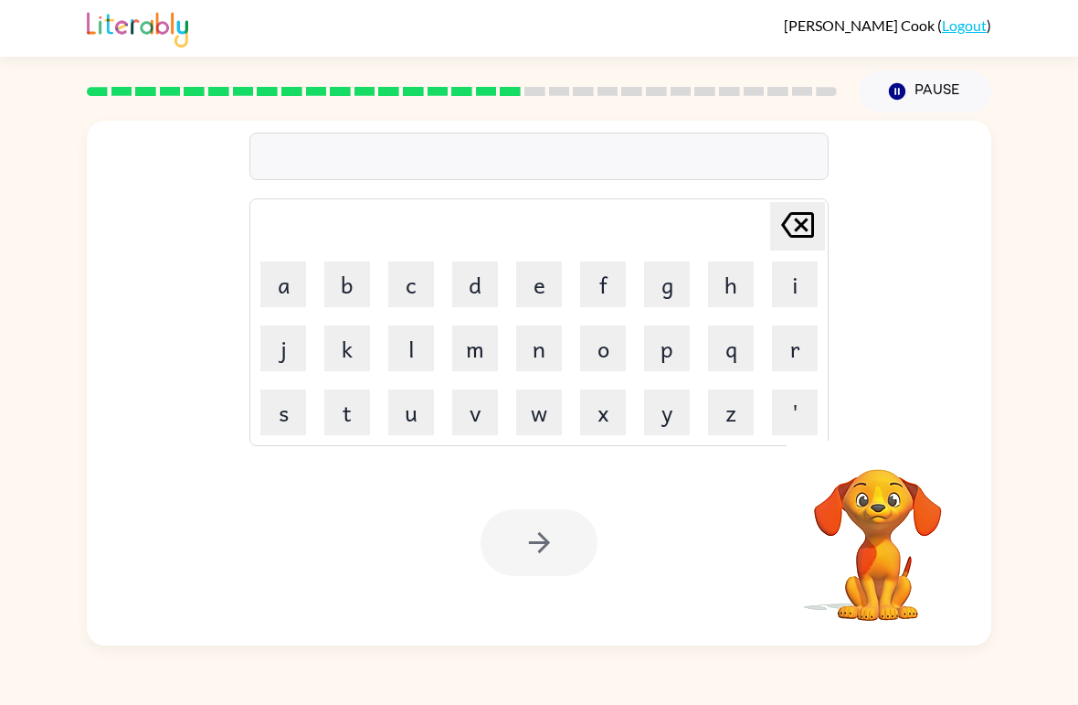
click at [292, 428] on button "s" at bounding box center [283, 412] width 46 height 46
click at [541, 353] on button "n" at bounding box center [539, 348] width 46 height 46
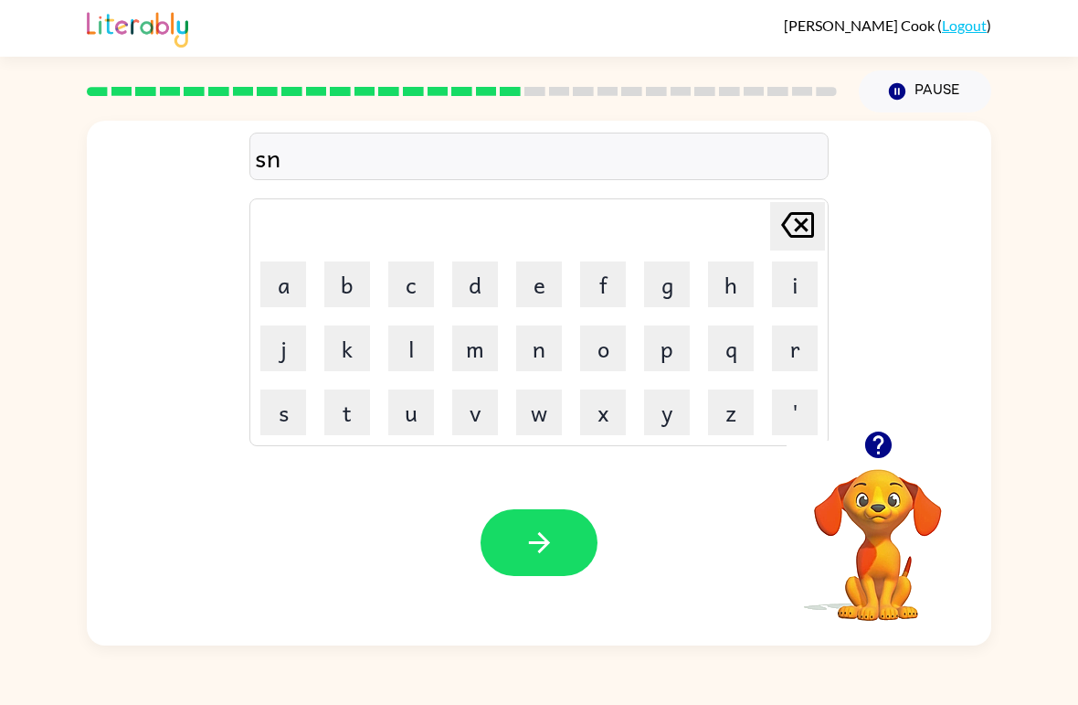
click at [605, 348] on button "o" at bounding box center [603, 348] width 46 height 46
click at [796, 345] on button "r" at bounding box center [795, 348] width 46 height 46
click at [354, 420] on button "t" at bounding box center [347, 412] width 46 height 46
click at [566, 542] on button "button" at bounding box center [539, 542] width 117 height 67
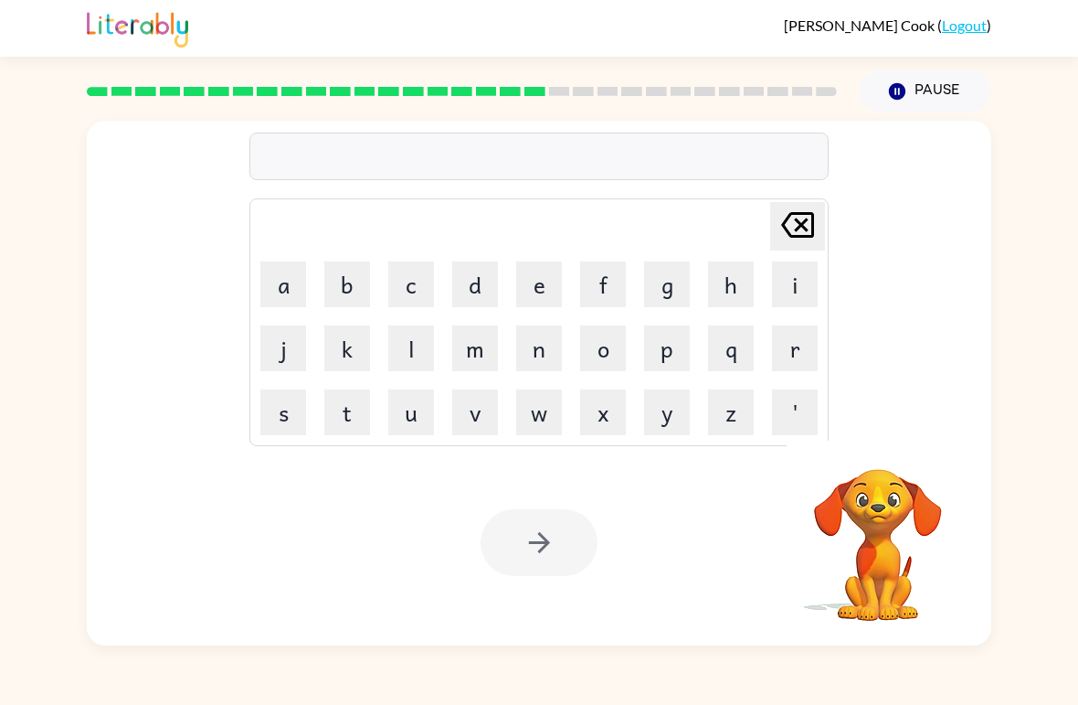
click at [547, 291] on button "e" at bounding box center [539, 284] width 46 height 46
click at [292, 418] on button "s" at bounding box center [283, 412] width 46 height 46
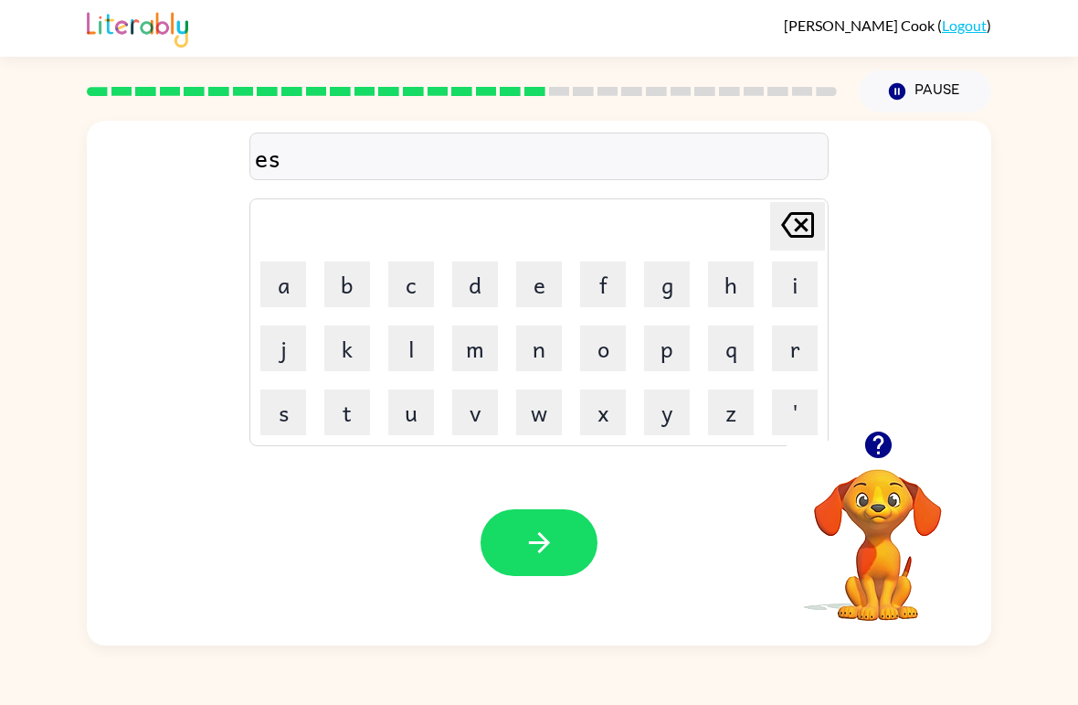
click at [537, 295] on button "e" at bounding box center [539, 284] width 46 height 46
click at [664, 410] on button "y" at bounding box center [667, 412] width 46 height 46
click at [543, 537] on icon "button" at bounding box center [538, 542] width 21 height 21
click at [489, 292] on button "d" at bounding box center [475, 284] width 46 height 46
click at [799, 282] on button "i" at bounding box center [795, 284] width 46 height 46
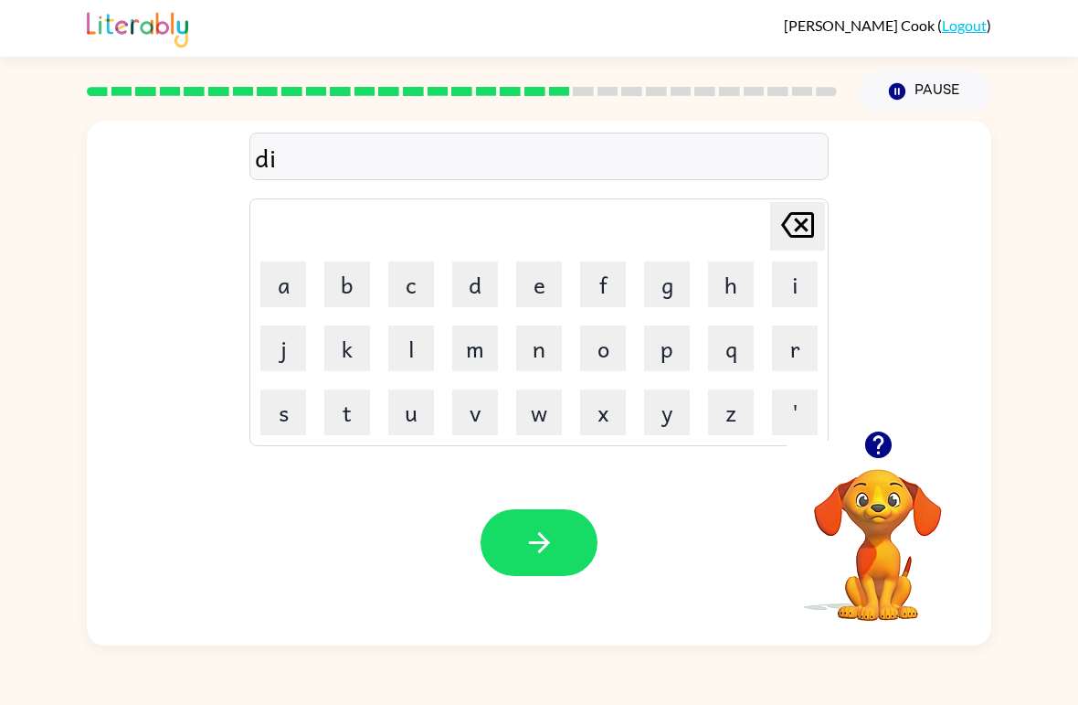
click at [286, 418] on button "s" at bounding box center [283, 412] width 46 height 46
click at [733, 283] on button "h" at bounding box center [731, 284] width 46 height 46
click at [792, 284] on button "i" at bounding box center [795, 284] width 46 height 46
click at [290, 418] on button "s" at bounding box center [283, 412] width 46 height 46
click at [552, 546] on icon "button" at bounding box center [540, 542] width 32 height 32
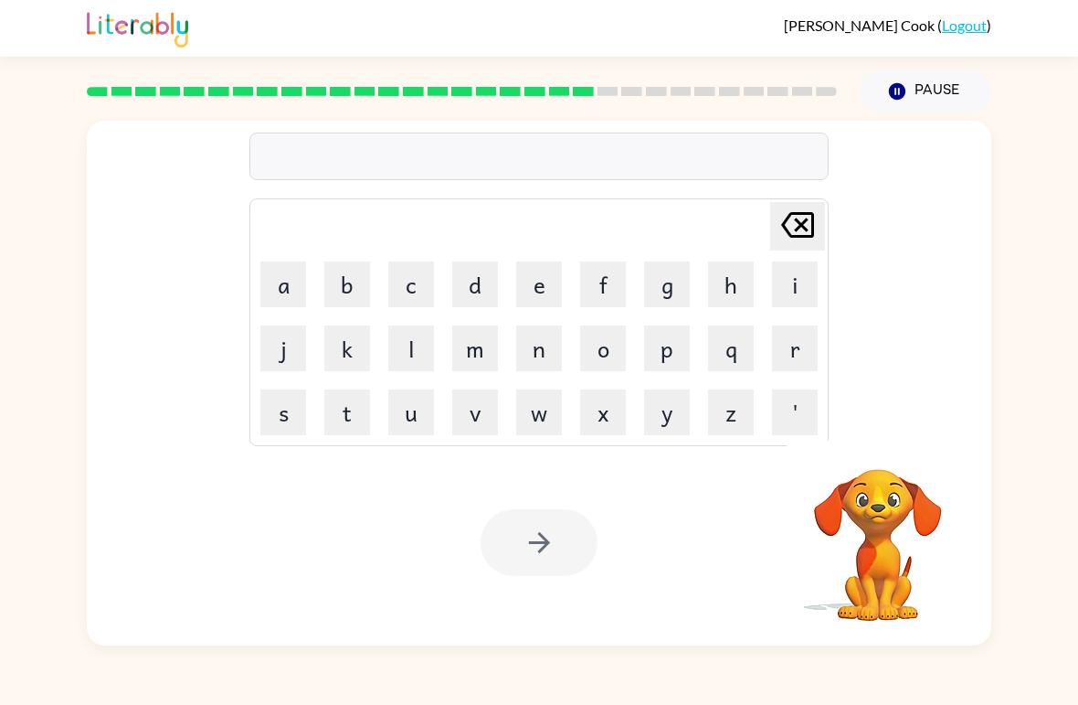
click at [696, 80] on div at bounding box center [462, 91] width 772 height 64
click at [778, 80] on div at bounding box center [462, 91] width 772 height 64
click at [603, 276] on button "f" at bounding box center [603, 284] width 46 height 46
click at [416, 351] on button "l" at bounding box center [411, 348] width 46 height 46
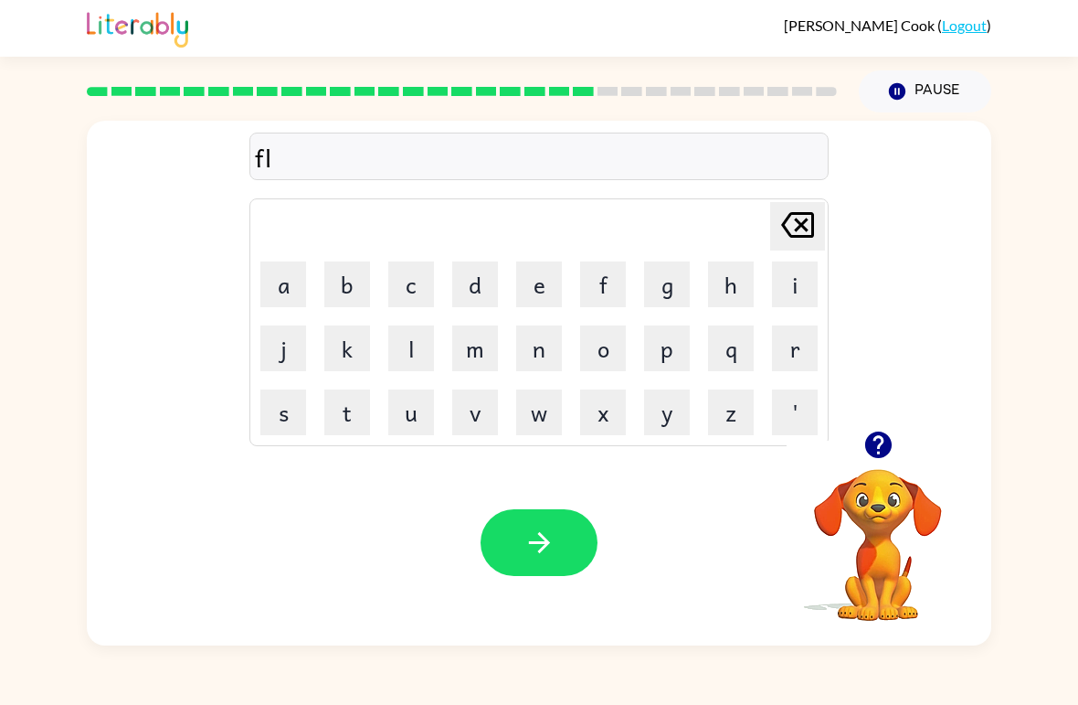
click at [425, 411] on button "u" at bounding box center [411, 412] width 46 height 46
click at [355, 411] on button "t" at bounding box center [347, 412] width 46 height 46
click at [543, 297] on button "e" at bounding box center [539, 284] width 46 height 46
click at [516, 542] on button "button" at bounding box center [539, 542] width 117 height 67
click at [478, 351] on button "m" at bounding box center [475, 348] width 46 height 46
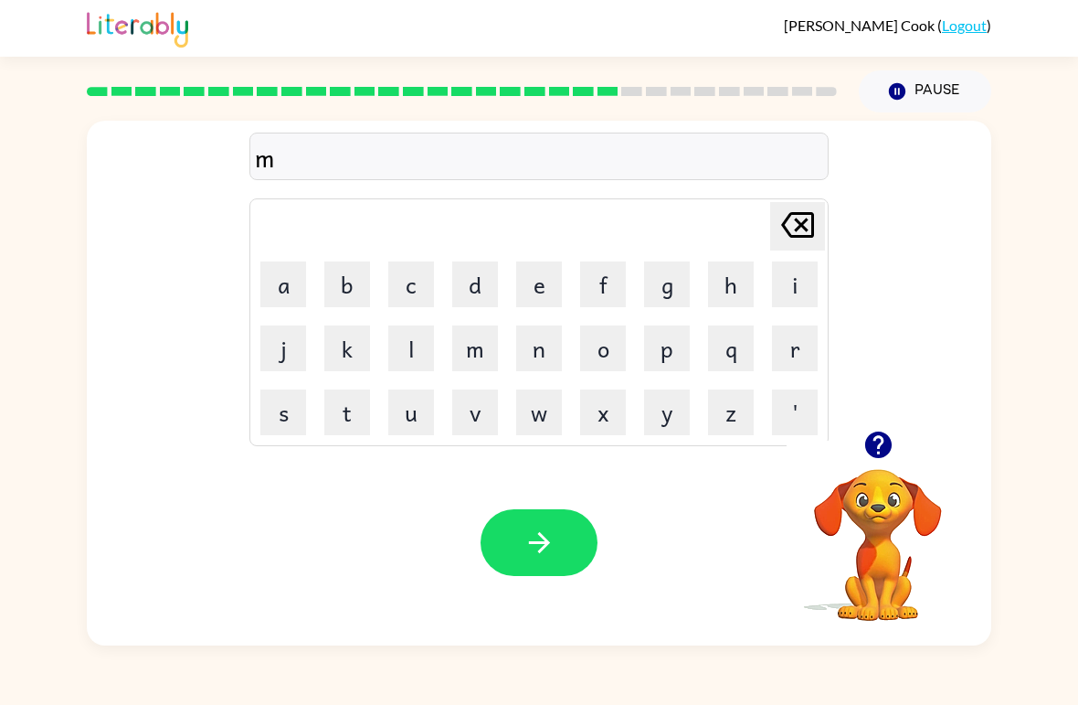
click at [787, 294] on button "i" at bounding box center [795, 284] width 46 height 46
click at [477, 287] on button "d" at bounding box center [475, 284] width 46 height 46
click at [546, 357] on button "n" at bounding box center [539, 348] width 46 height 46
click at [800, 278] on button "i" at bounding box center [795, 284] width 46 height 46
click at [673, 292] on button "g" at bounding box center [667, 284] width 46 height 46
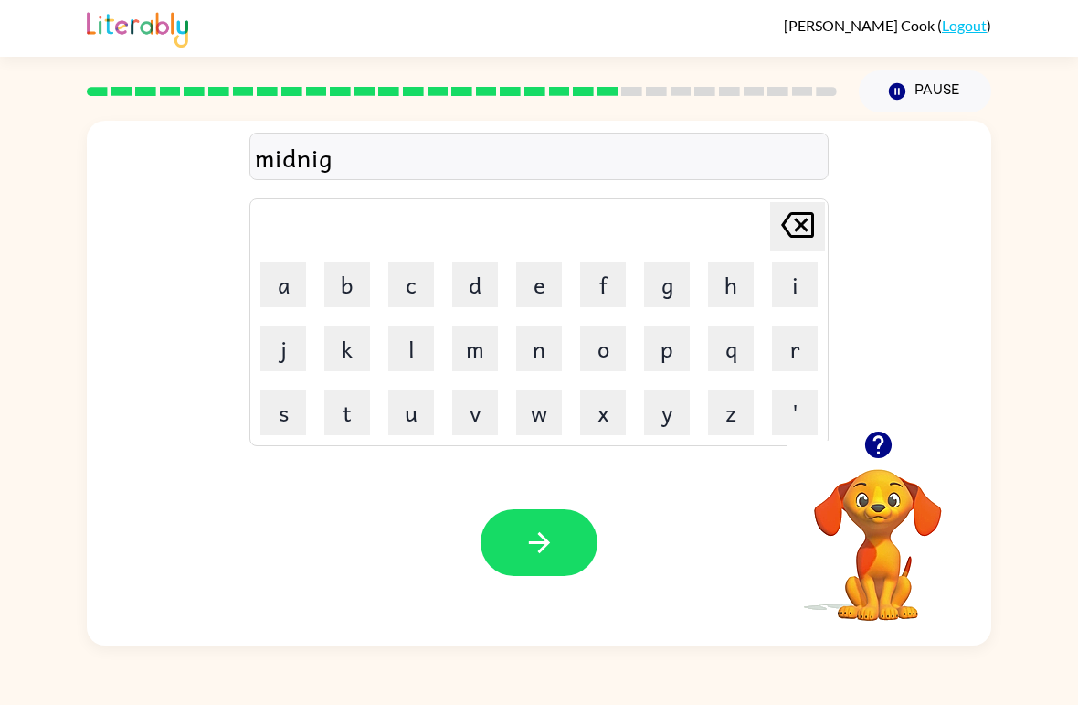
click at [739, 292] on button "h" at bounding box center [731, 284] width 46 height 46
click at [345, 415] on button "t" at bounding box center [347, 412] width 46 height 46
click at [569, 541] on button "button" at bounding box center [539, 542] width 117 height 67
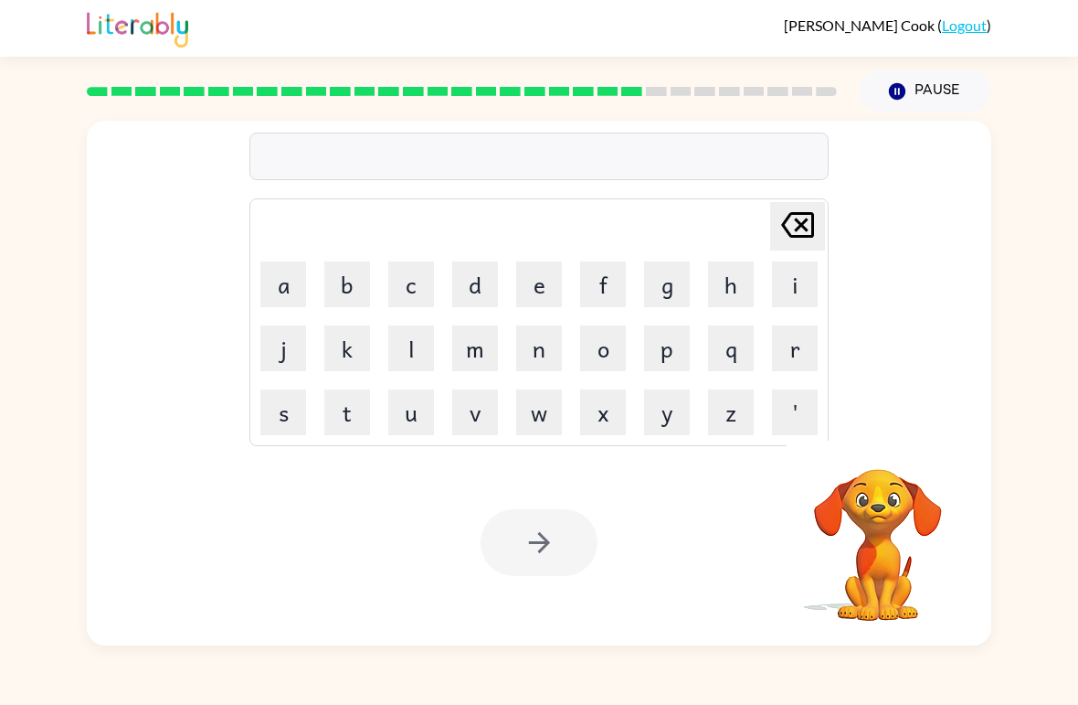
click at [527, 415] on button "w" at bounding box center [539, 412] width 46 height 46
click at [791, 291] on button "i" at bounding box center [795, 284] width 46 height 46
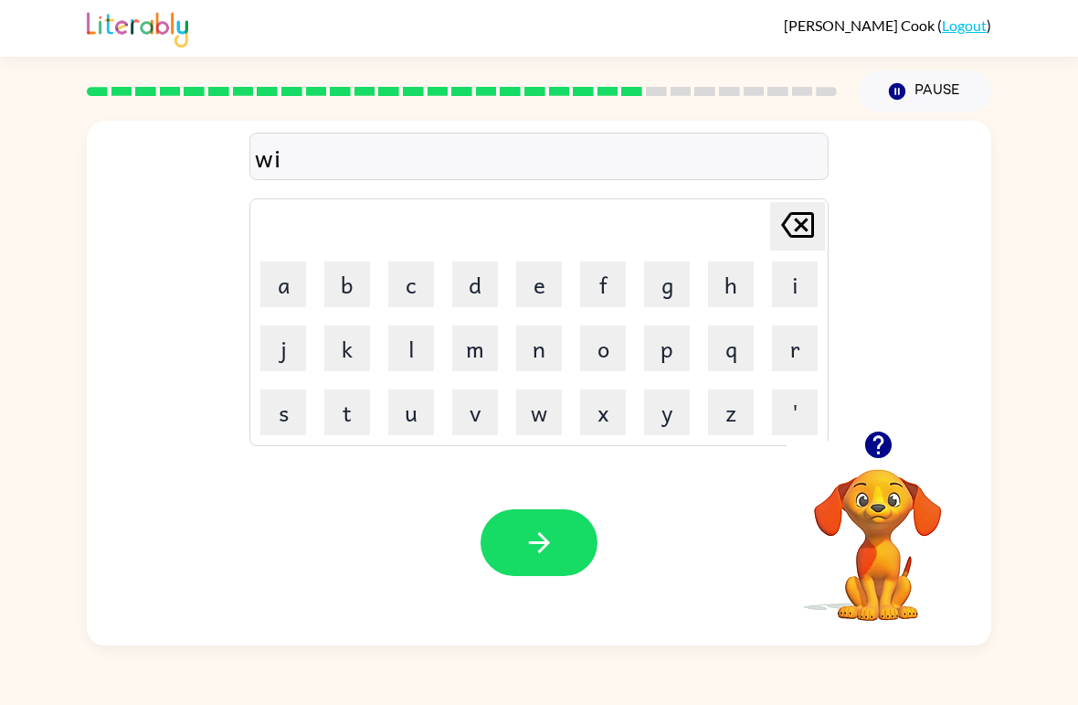
click at [547, 356] on button "n" at bounding box center [539, 348] width 46 height 46
click at [359, 420] on button "t" at bounding box center [347, 412] width 46 height 46
click at [553, 278] on button "e" at bounding box center [539, 284] width 46 height 46
click at [810, 340] on button "r" at bounding box center [795, 348] width 46 height 46
click at [571, 550] on button "button" at bounding box center [539, 542] width 117 height 67
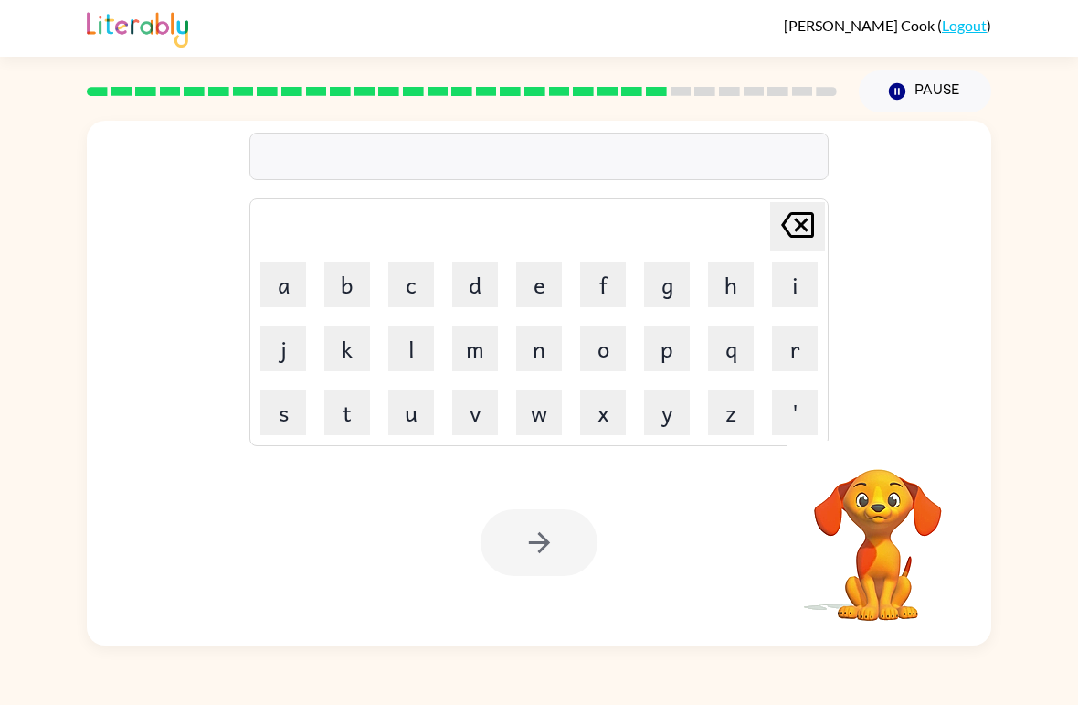
click at [281, 421] on button "s" at bounding box center [283, 412] width 46 height 46
click at [797, 231] on icon at bounding box center [797, 225] width 33 height 26
click at [475, 289] on button "d" at bounding box center [475, 284] width 46 height 46
click at [791, 286] on button "i" at bounding box center [795, 284] width 46 height 46
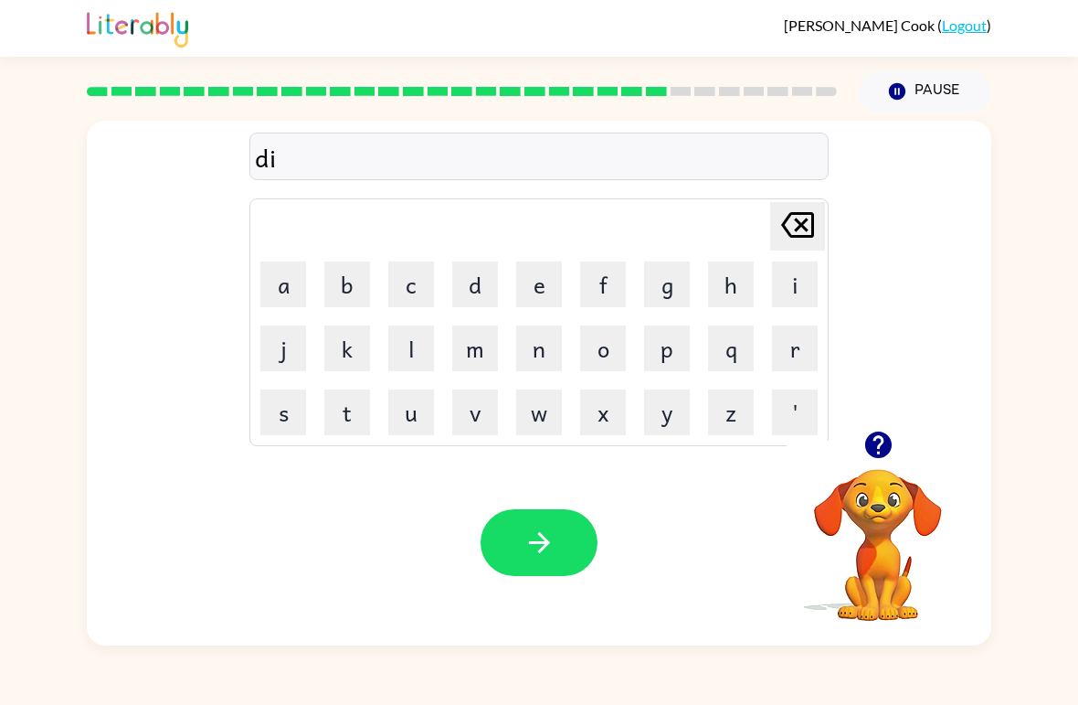
click at [275, 429] on button "s" at bounding box center [283, 412] width 46 height 46
click at [791, 286] on button "i" at bounding box center [795, 284] width 46 height 46
click at [477, 279] on button "d" at bounding box center [475, 284] width 46 height 46
click at [793, 287] on button "i" at bounding box center [795, 284] width 46 height 46
click at [550, 365] on button "n" at bounding box center [539, 348] width 46 height 46
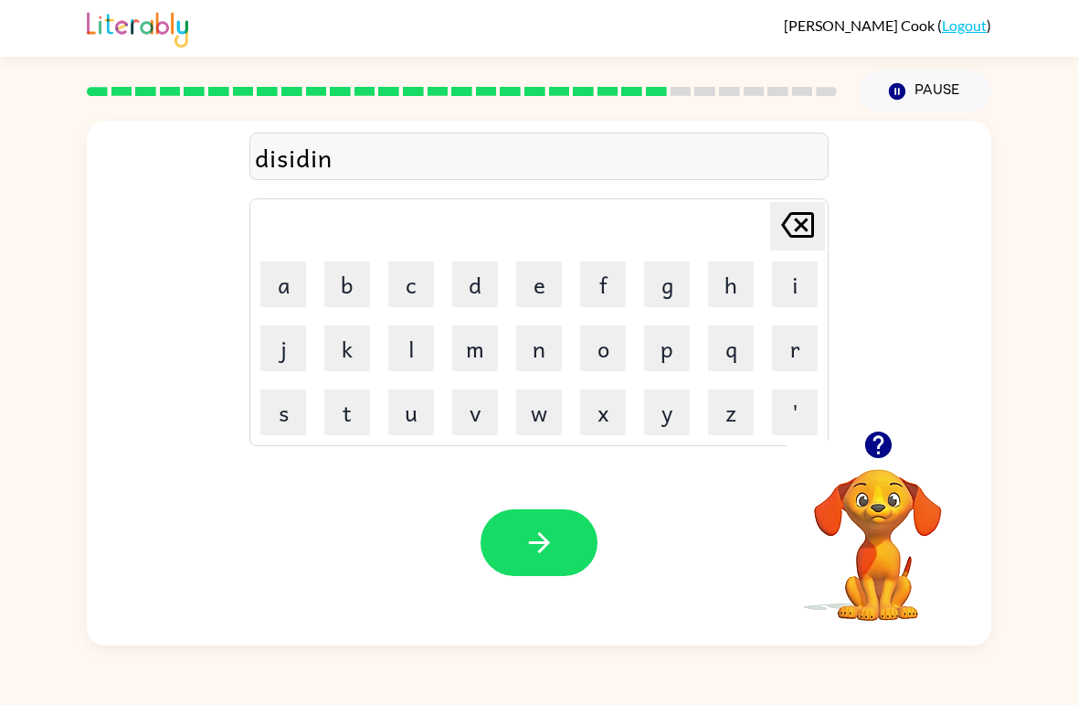
click at [647, 302] on button "g" at bounding box center [667, 284] width 46 height 46
click at [598, 526] on div "Your browser must support playing .mp4 files to use Literably. Please try using…" at bounding box center [539, 543] width 905 height 206
click at [568, 522] on button "button" at bounding box center [539, 542] width 117 height 67
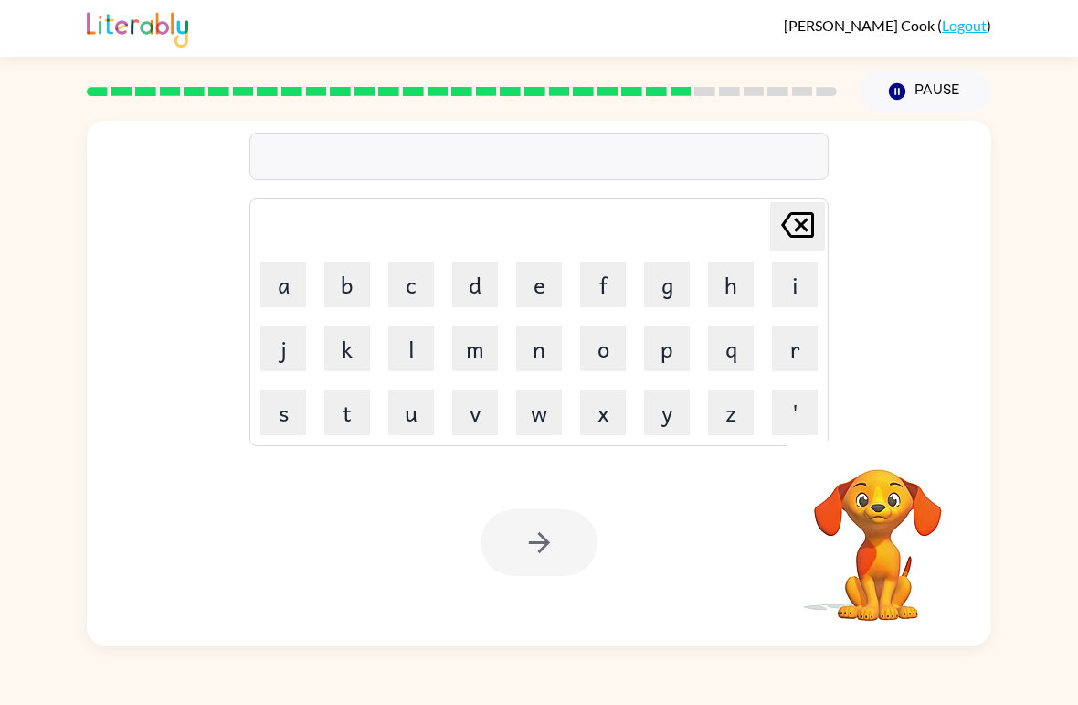
click at [794, 357] on button "r" at bounding box center [795, 348] width 46 height 46
click at [608, 350] on button "o" at bounding box center [603, 348] width 46 height 46
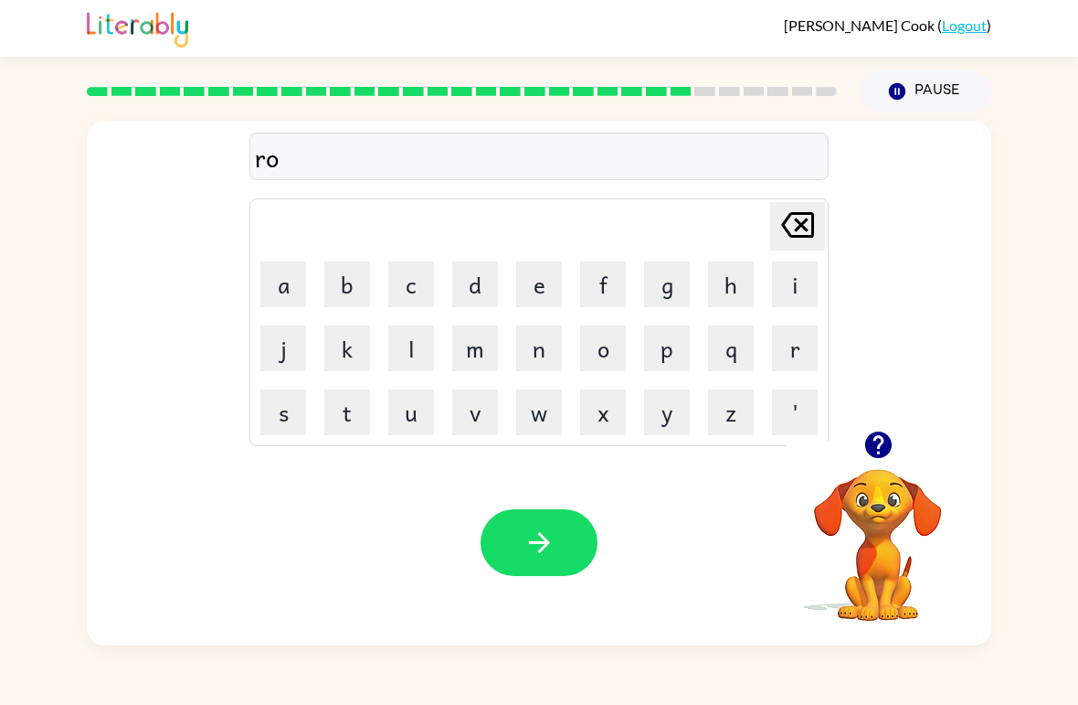
click at [352, 359] on button "k" at bounding box center [347, 348] width 46 height 46
click at [537, 301] on button "e" at bounding box center [539, 284] width 46 height 46
click at [349, 404] on button "t" at bounding box center [347, 412] width 46 height 46
click at [556, 531] on button "button" at bounding box center [539, 542] width 117 height 67
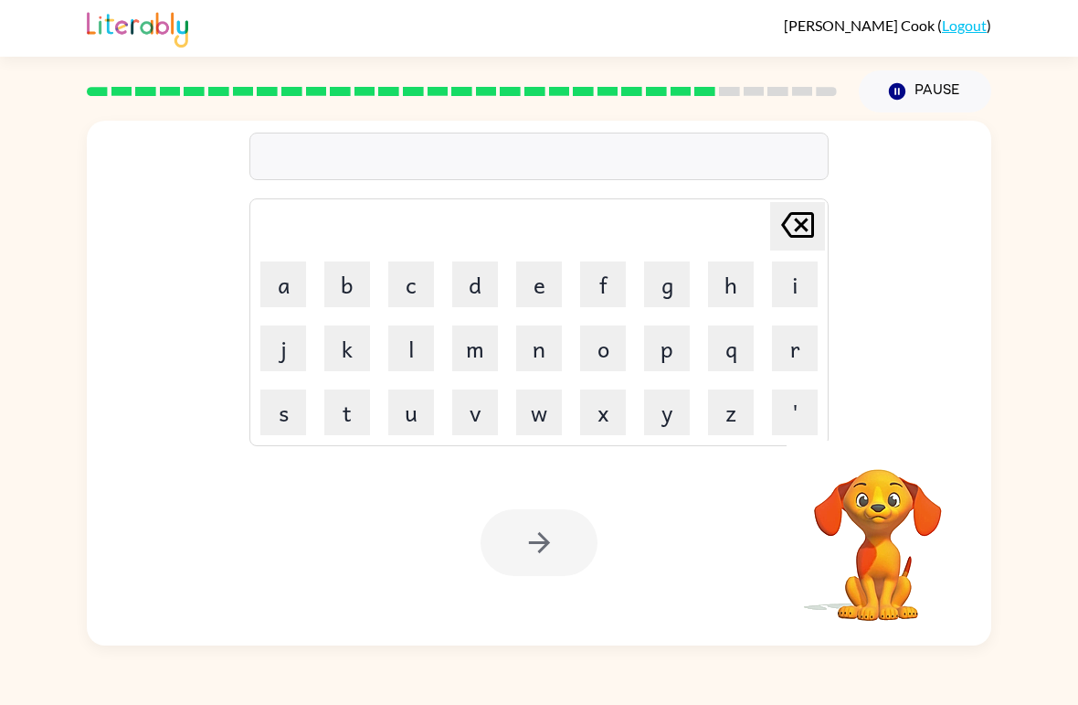
click at [413, 430] on button "u" at bounding box center [411, 412] width 46 height 46
click at [535, 356] on button "n" at bounding box center [539, 348] width 46 height 46
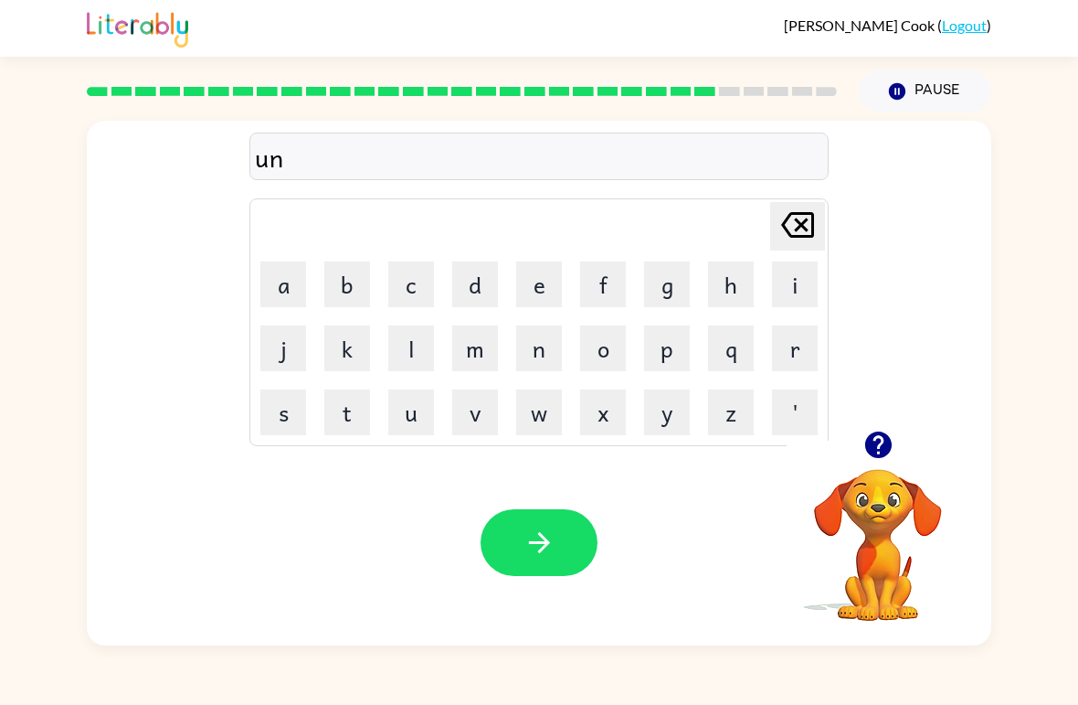
click at [539, 290] on button "e" at bounding box center [539, 284] width 46 height 46
click at [619, 277] on button "f" at bounding box center [603, 284] width 46 height 46
click at [610, 353] on button "o" at bounding box center [603, 348] width 46 height 46
click at [798, 341] on button "r" at bounding box center [795, 348] width 46 height 46
click at [488, 355] on button "m" at bounding box center [475, 348] width 46 height 46
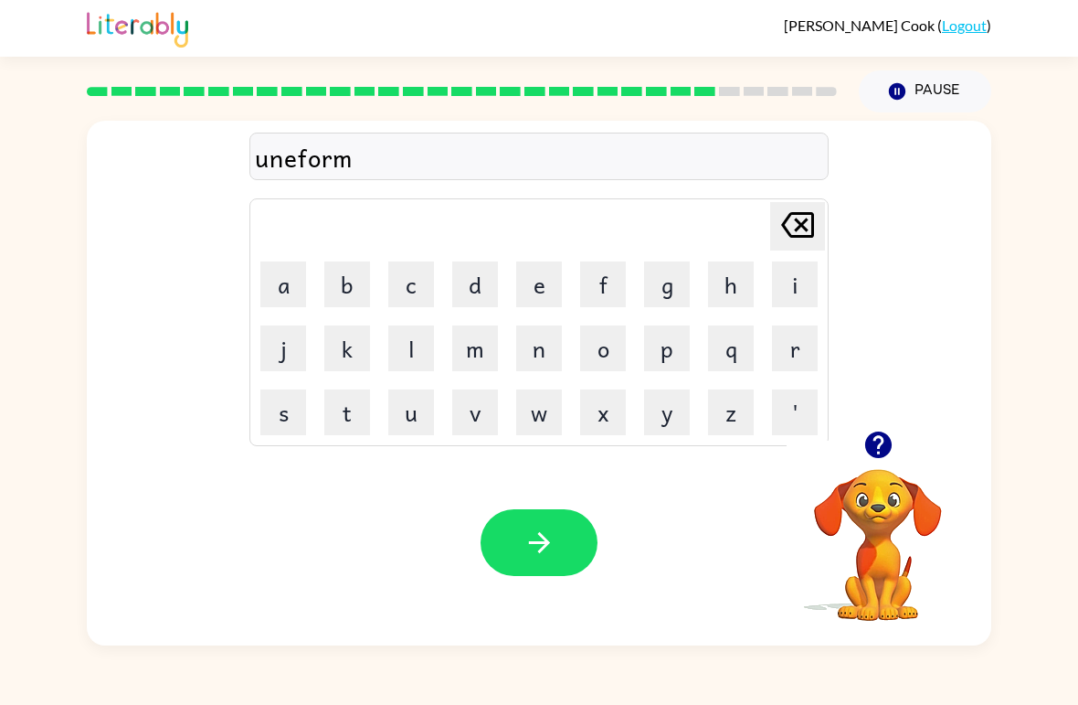
click at [542, 528] on icon "button" at bounding box center [540, 542] width 32 height 32
click at [403, 294] on button "c" at bounding box center [411, 284] width 46 height 46
click at [734, 287] on button "h" at bounding box center [731, 284] width 46 height 46
click at [292, 295] on button "a" at bounding box center [283, 284] width 46 height 46
click at [807, 286] on button "i" at bounding box center [795, 284] width 46 height 46
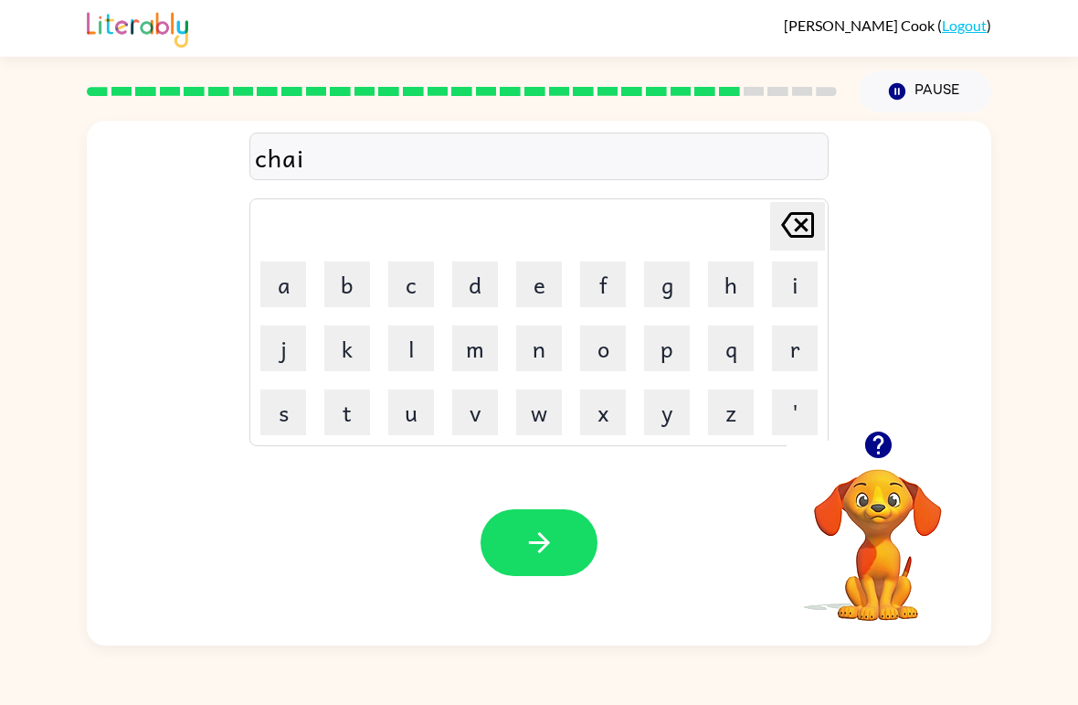
click at [547, 351] on button "n" at bounding box center [539, 348] width 46 height 46
click at [547, 569] on button "button" at bounding box center [539, 542] width 117 height 67
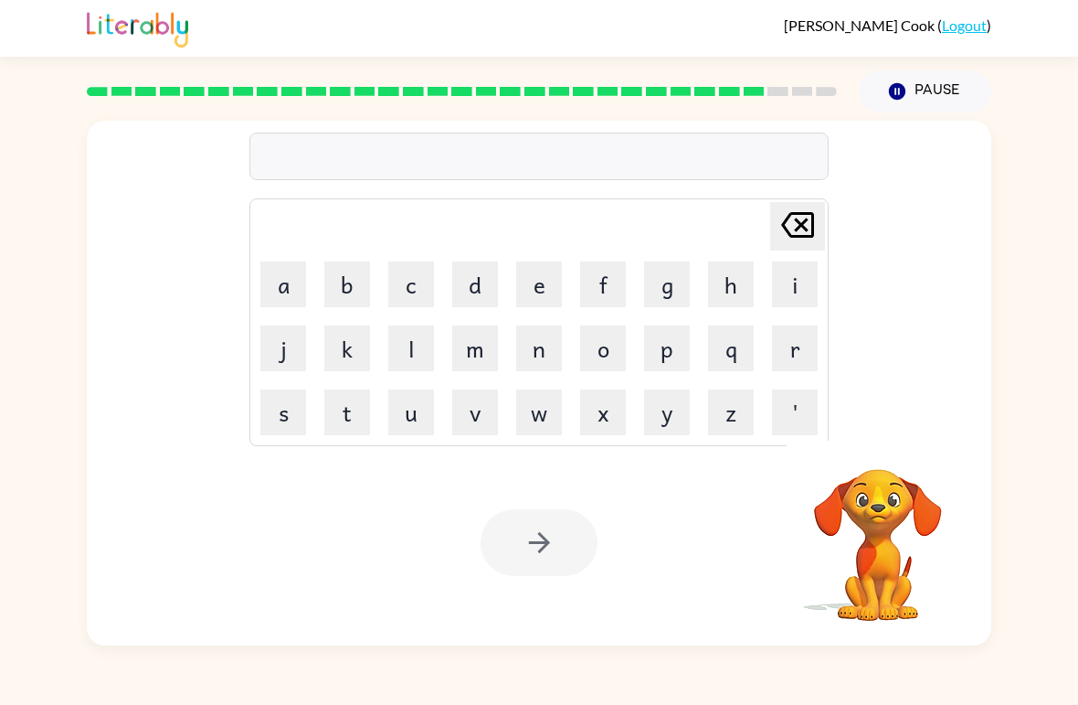
click at [411, 290] on button "c" at bounding box center [411, 284] width 46 height 46
click at [713, 292] on button "h" at bounding box center [731, 284] width 46 height 46
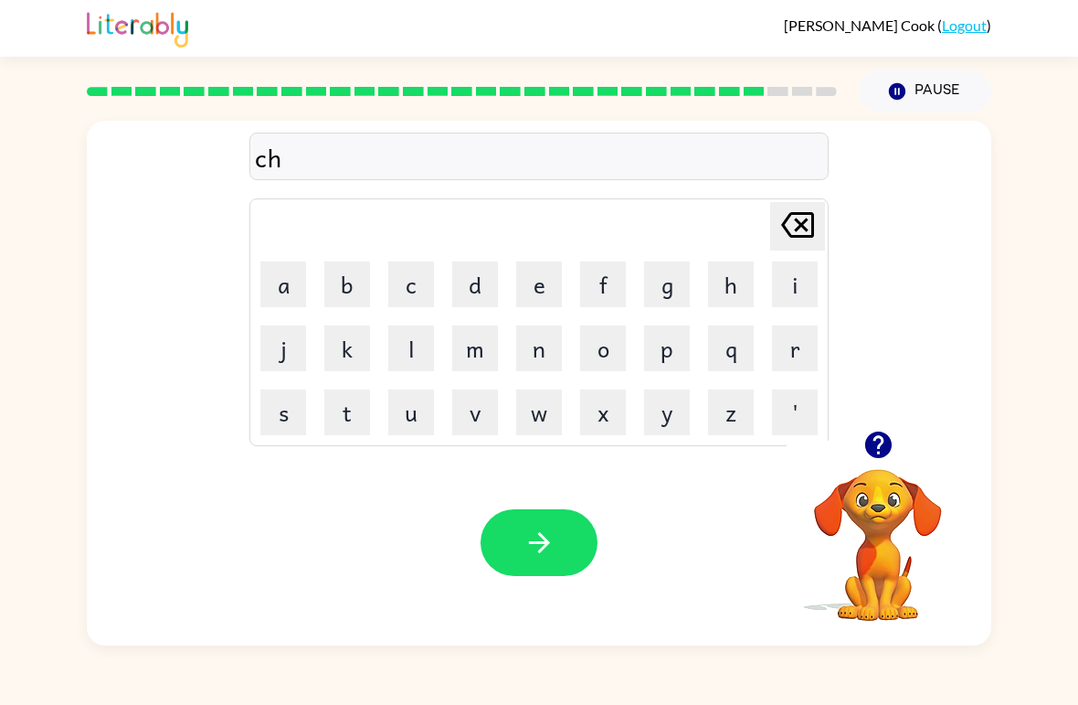
click at [410, 429] on button "u" at bounding box center [411, 412] width 46 height 46
click at [542, 356] on button "n" at bounding box center [539, 348] width 46 height 46
click at [356, 356] on button "k" at bounding box center [347, 348] width 46 height 46
click at [527, 526] on button "button" at bounding box center [539, 542] width 117 height 67
click at [353, 422] on button "t" at bounding box center [347, 412] width 46 height 46
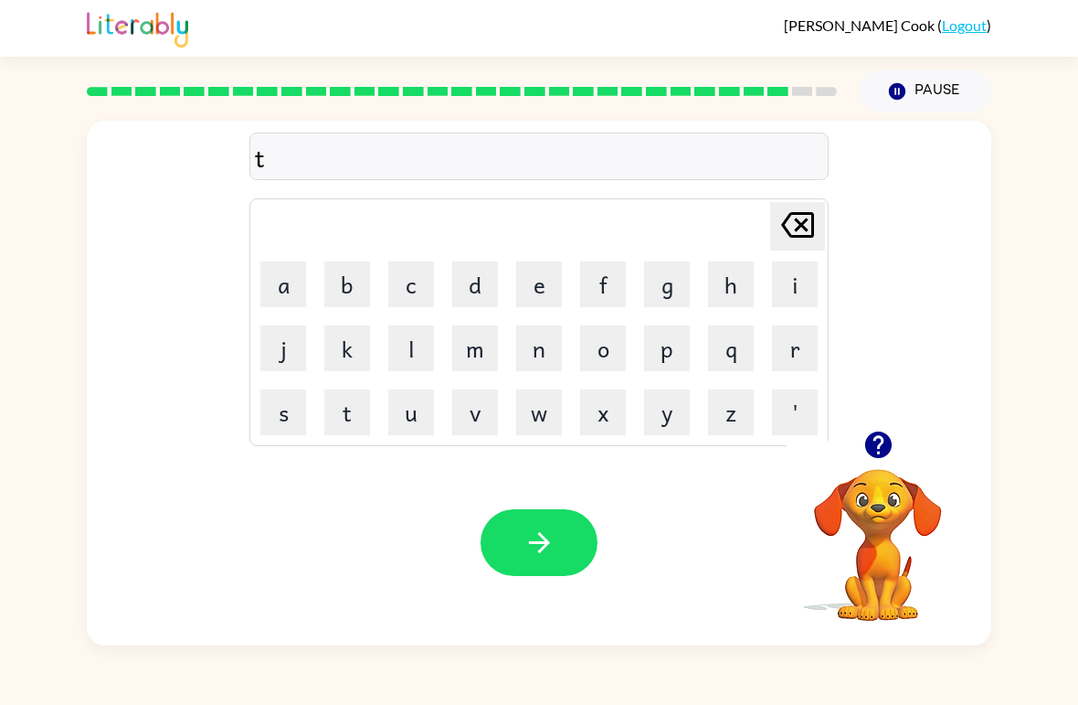
click at [722, 286] on button "h" at bounding box center [731, 284] width 46 height 46
click at [793, 295] on button "i" at bounding box center [795, 284] width 46 height 46
click at [799, 331] on button "r" at bounding box center [795, 348] width 46 height 46
click at [297, 427] on button "s" at bounding box center [283, 412] width 46 height 46
click at [360, 426] on button "t" at bounding box center [347, 412] width 46 height 46
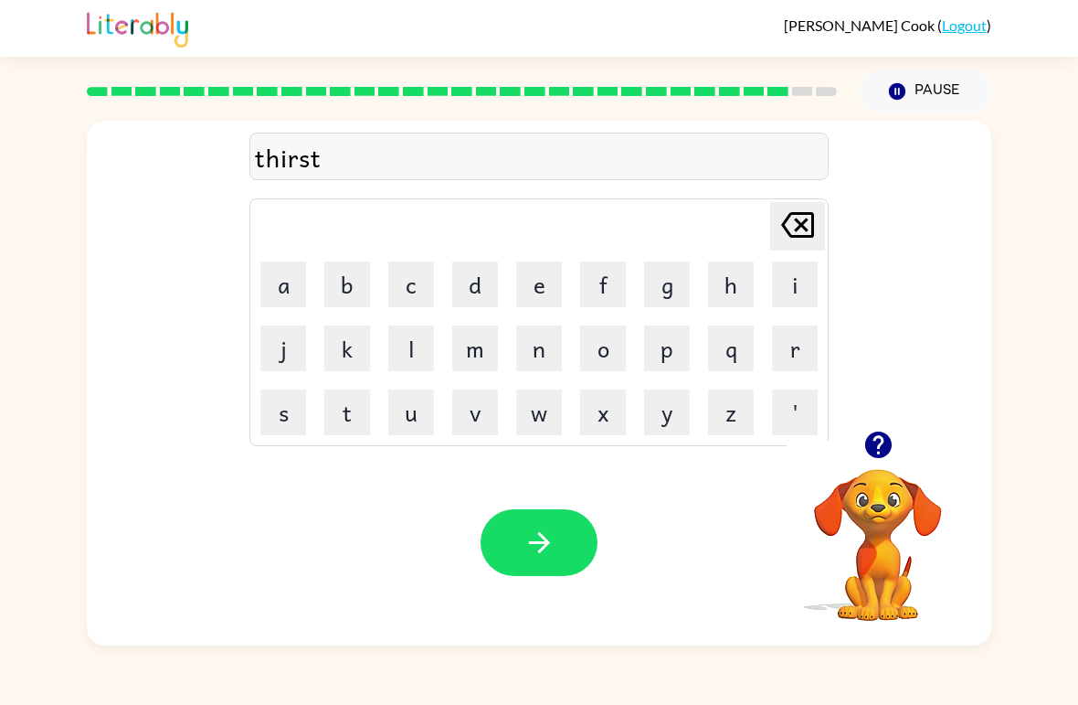
click at [556, 540] on button "button" at bounding box center [539, 542] width 117 height 67
click at [599, 281] on button "f" at bounding box center [603, 284] width 46 height 46
click at [802, 283] on button "i" at bounding box center [795, 284] width 46 height 46
click at [532, 355] on button "n" at bounding box center [539, 348] width 46 height 46
click at [671, 292] on button "g" at bounding box center [667, 284] width 46 height 46
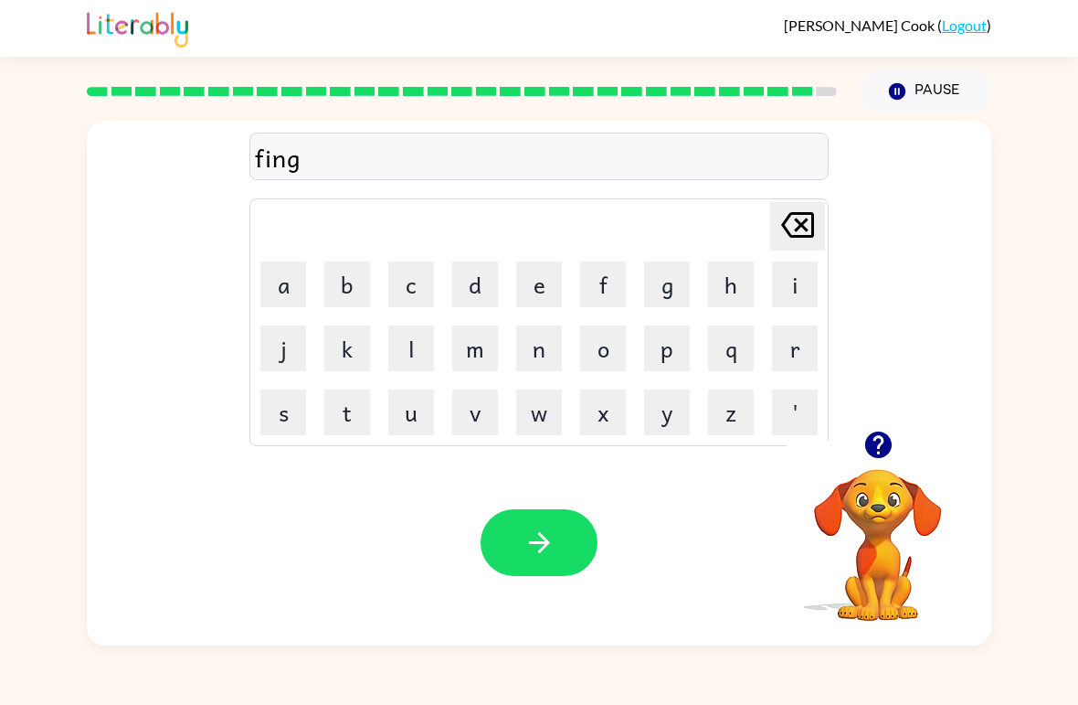
click at [549, 290] on button "e" at bounding box center [539, 284] width 46 height 46
click at [793, 356] on button "r" at bounding box center [795, 348] width 46 height 46
click at [537, 364] on button "n" at bounding box center [539, 348] width 46 height 46
click at [795, 294] on button "i" at bounding box center [795, 284] width 46 height 46
click at [405, 357] on button "l" at bounding box center [411, 348] width 46 height 46
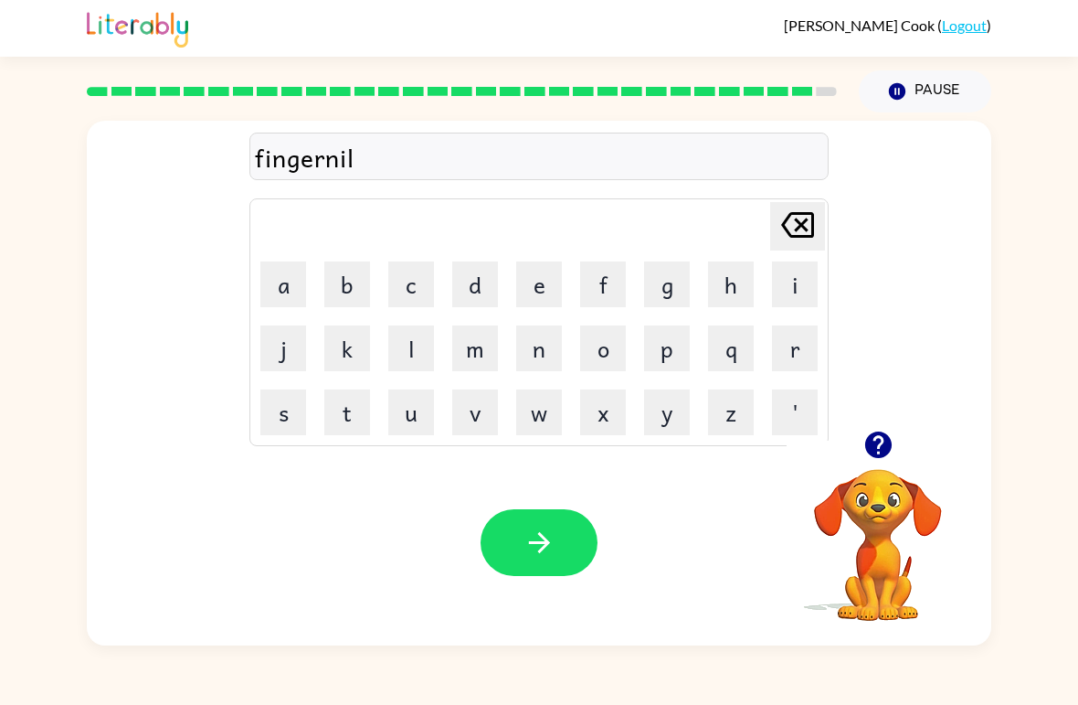
click at [544, 291] on button "e" at bounding box center [539, 284] width 46 height 46
click at [551, 544] on icon "button" at bounding box center [540, 542] width 32 height 32
